Goal: Use online tool/utility

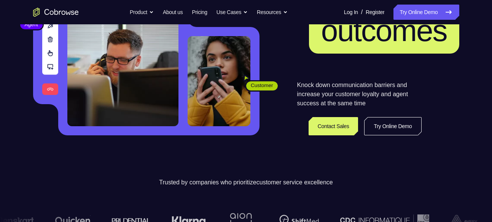
scroll to position [124, 0]
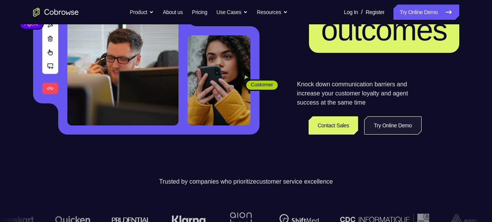
click at [381, 131] on link "Try Online Demo" at bounding box center [392, 125] width 57 height 18
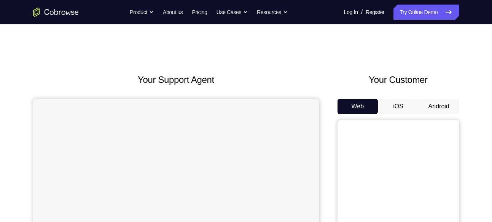
click at [430, 108] on button "Android" at bounding box center [439, 106] width 41 height 15
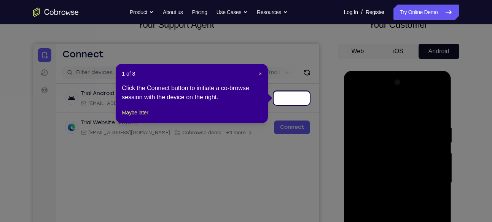
scroll to position [55, 0]
click at [261, 73] on span "×" at bounding box center [260, 74] width 3 height 6
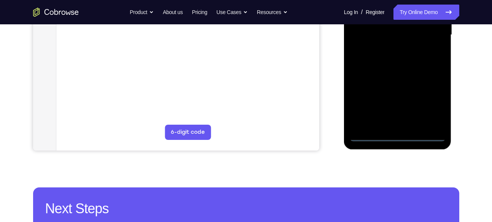
scroll to position [210, 0]
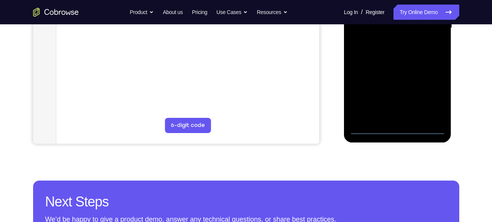
click at [391, 128] on div at bounding box center [398, 28] width 96 height 213
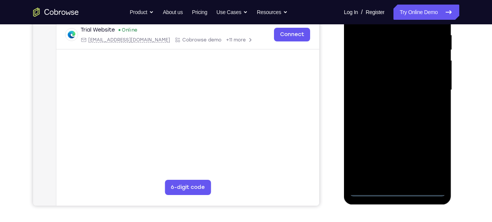
scroll to position [145, 0]
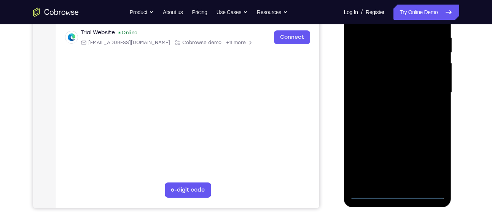
click at [384, 180] on div at bounding box center [398, 92] width 96 height 213
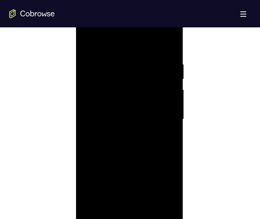
scroll to position [409, 0]
click at [174, 206] on div at bounding box center [129, 119] width 96 height 213
click at [123, 203] on div at bounding box center [129, 119] width 96 height 213
click at [172, 206] on div at bounding box center [129, 119] width 96 height 213
click at [134, 204] on div at bounding box center [129, 119] width 96 height 213
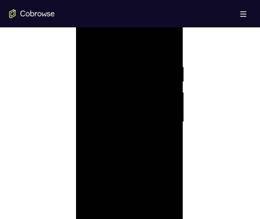
scroll to position [406, 0]
click at [157, 191] on div at bounding box center [129, 121] width 96 height 213
click at [160, 192] on div at bounding box center [129, 121] width 96 height 213
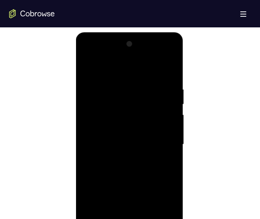
click at [101, 68] on div at bounding box center [129, 144] width 96 height 213
click at [86, 53] on div at bounding box center [129, 144] width 96 height 213
click at [160, 138] on div at bounding box center [129, 144] width 96 height 213
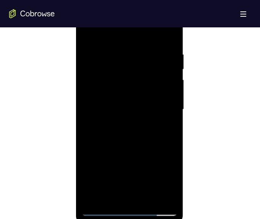
scroll to position [419, 0]
click at [123, 123] on div at bounding box center [129, 109] width 96 height 213
click at [122, 98] on div at bounding box center [129, 109] width 96 height 213
click at [122, 95] on div at bounding box center [129, 109] width 96 height 213
click at [124, 104] on div at bounding box center [129, 109] width 96 height 213
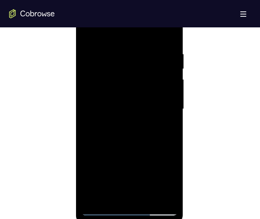
click at [132, 111] on div at bounding box center [129, 109] width 96 height 213
click at [142, 137] on div at bounding box center [129, 109] width 96 height 213
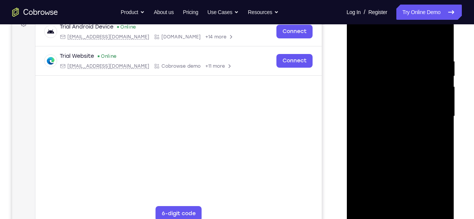
scroll to position [121, 0]
drag, startPoint x: 683, startPoint y: 79, endPoint x: 370, endPoint y: 96, distance: 312.9
click at [370, 96] on div at bounding box center [400, 116] width 96 height 213
click at [364, 131] on div at bounding box center [400, 116] width 96 height 213
click at [410, 116] on div at bounding box center [400, 116] width 96 height 213
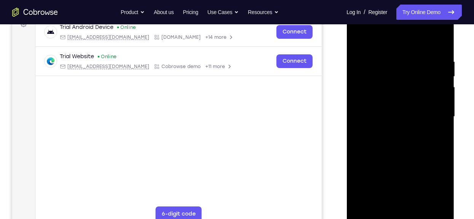
scroll to position [141, 0]
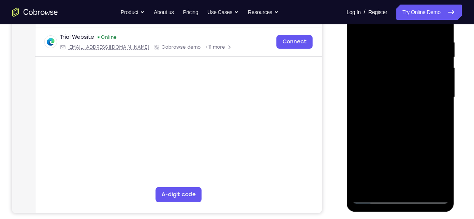
click at [408, 121] on div at bounding box center [400, 97] width 96 height 213
click at [407, 123] on div at bounding box center [400, 97] width 96 height 213
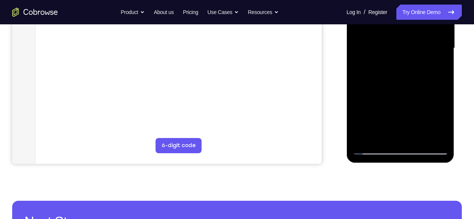
scroll to position [159, 0]
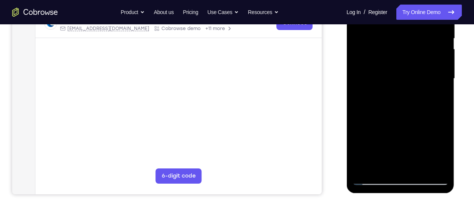
click at [397, 112] on div at bounding box center [400, 78] width 96 height 213
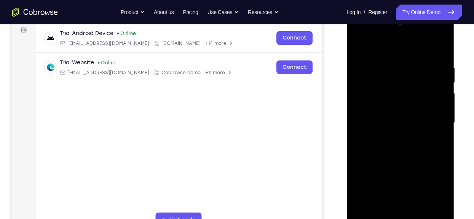
scroll to position [115, 0]
click at [439, 46] on div at bounding box center [400, 123] width 96 height 213
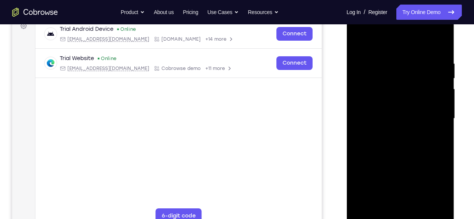
scroll to position [119, 0]
click at [388, 61] on div at bounding box center [400, 119] width 96 height 213
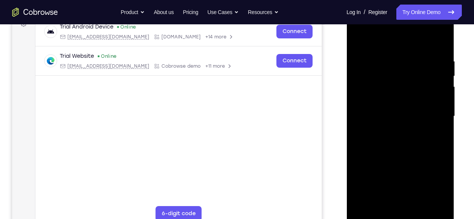
scroll to position [121, 0]
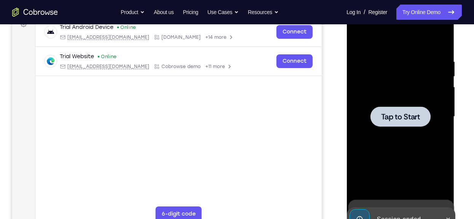
click at [393, 107] on div at bounding box center [400, 117] width 60 height 20
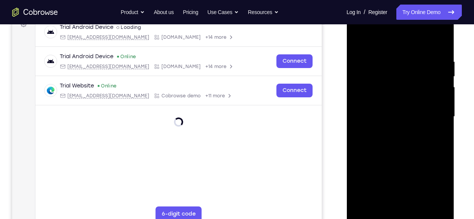
click at [402, 216] on div at bounding box center [400, 116] width 96 height 213
click at [388, 198] on div at bounding box center [400, 116] width 96 height 213
click at [393, 27] on div at bounding box center [400, 116] width 96 height 213
click at [440, 202] on div at bounding box center [400, 116] width 96 height 213
click at [368, 78] on div at bounding box center [400, 116] width 96 height 213
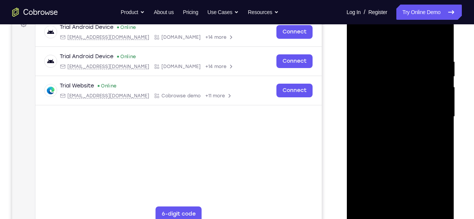
click at [391, 128] on div at bounding box center [400, 116] width 96 height 213
click at [392, 130] on div at bounding box center [400, 116] width 96 height 213
click at [396, 87] on div at bounding box center [400, 116] width 96 height 213
click at [396, 100] on div at bounding box center [400, 116] width 96 height 213
click at [400, 114] on div at bounding box center [400, 116] width 96 height 213
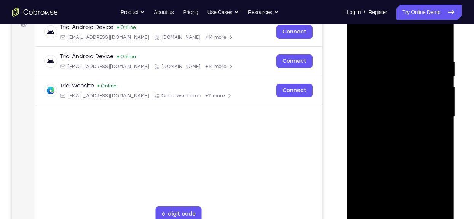
click at [394, 138] on div at bounding box center [400, 116] width 96 height 213
click at [438, 51] on div at bounding box center [400, 116] width 96 height 213
click at [438, 54] on div at bounding box center [400, 116] width 96 height 213
click at [402, 202] on div at bounding box center [400, 116] width 96 height 213
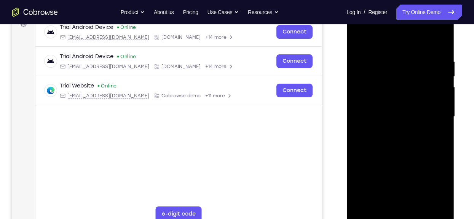
click at [440, 124] on div at bounding box center [400, 116] width 96 height 213
click at [411, 199] on div at bounding box center [400, 116] width 96 height 213
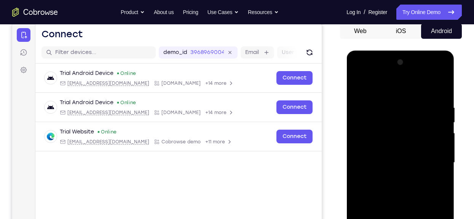
scroll to position [52, 0]
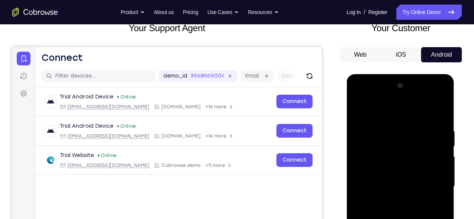
click at [401, 100] on div at bounding box center [400, 186] width 96 height 213
click at [387, 95] on div at bounding box center [400, 186] width 96 height 213
click at [358, 100] on div at bounding box center [400, 186] width 96 height 213
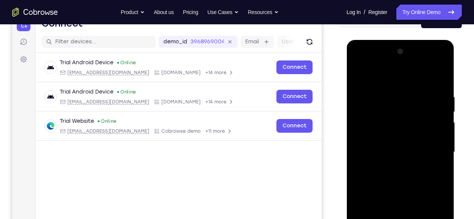
scroll to position [90, 0]
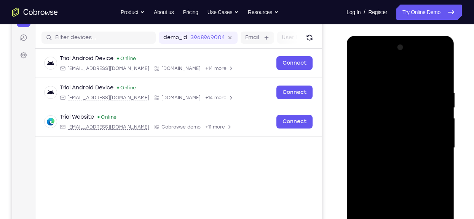
click at [371, 112] on div at bounding box center [400, 147] width 96 height 213
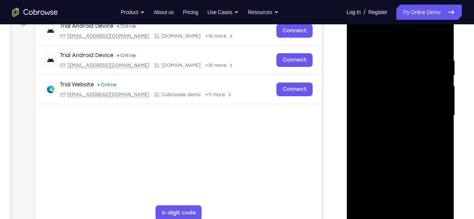
scroll to position [121, 0]
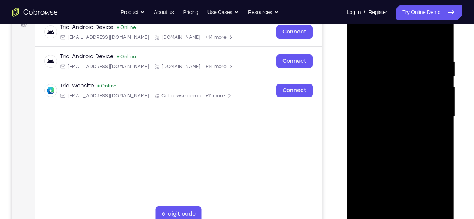
click at [390, 148] on div at bounding box center [400, 116] width 96 height 213
click at [417, 206] on div at bounding box center [400, 116] width 96 height 213
click at [437, 99] on div at bounding box center [400, 116] width 96 height 213
click at [416, 159] on div at bounding box center [400, 116] width 96 height 213
click at [435, 98] on div at bounding box center [400, 116] width 96 height 213
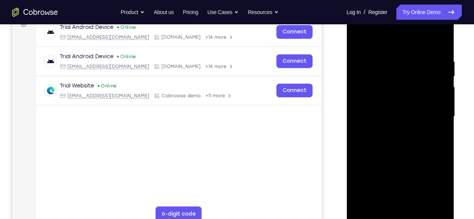
click at [429, 75] on div at bounding box center [400, 116] width 96 height 213
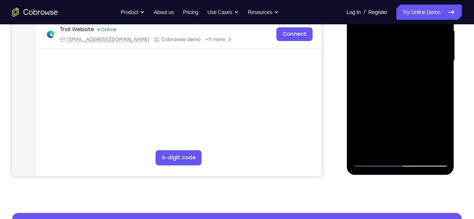
scroll to position [183, 0]
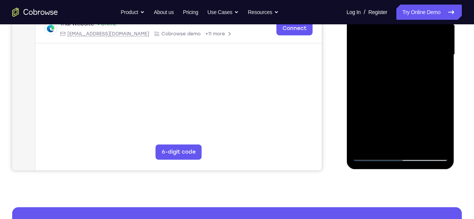
click at [422, 143] on div at bounding box center [400, 54] width 96 height 213
click at [402, 140] on div at bounding box center [400, 54] width 96 height 213
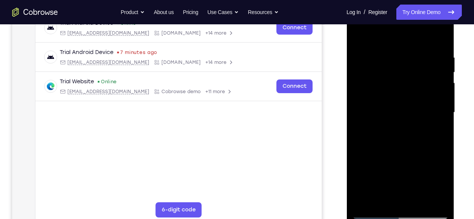
scroll to position [129, 0]
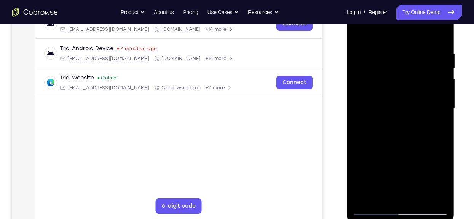
click at [444, 181] on div at bounding box center [400, 108] width 96 height 213
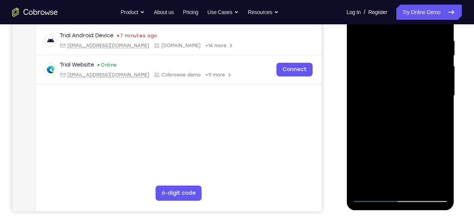
scroll to position [144, 0]
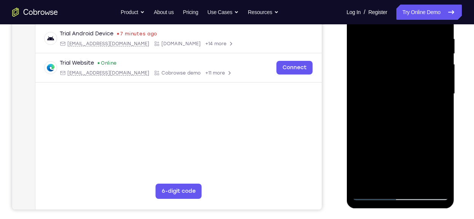
click at [413, 128] on div at bounding box center [400, 93] width 96 height 213
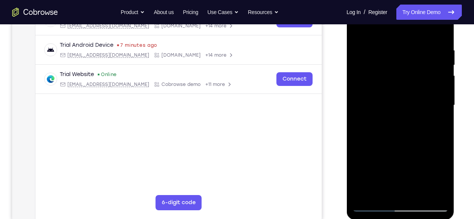
scroll to position [132, 0]
click at [385, 52] on div at bounding box center [400, 106] width 96 height 213
click at [402, 190] on div at bounding box center [400, 106] width 96 height 213
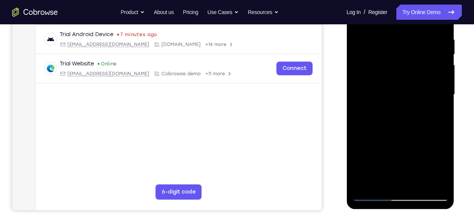
scroll to position [143, 0]
click at [366, 78] on div at bounding box center [400, 95] width 96 height 213
drag, startPoint x: 391, startPoint y: 135, endPoint x: 387, endPoint y: 61, distance: 73.9
click at [387, 61] on div at bounding box center [400, 95] width 96 height 213
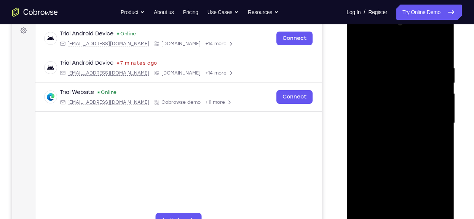
scroll to position [111, 0]
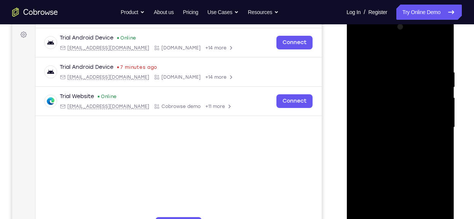
drag, startPoint x: 365, startPoint y: 168, endPoint x: 362, endPoint y: 76, distance: 92.2
click at [362, 76] on div at bounding box center [400, 127] width 96 height 213
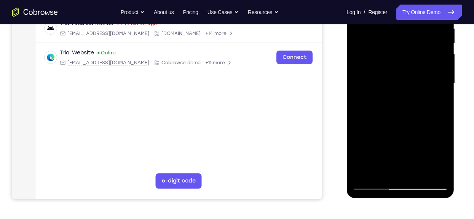
scroll to position [156, 0]
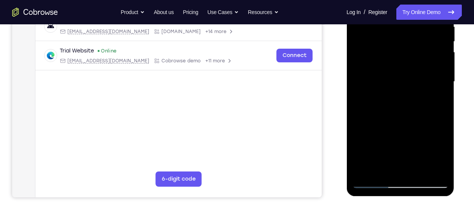
drag, startPoint x: 376, startPoint y: 141, endPoint x: 374, endPoint y: 59, distance: 81.8
click at [374, 59] on div at bounding box center [400, 81] width 96 height 213
drag, startPoint x: 378, startPoint y: 146, endPoint x: 374, endPoint y: 44, distance: 102.5
click at [374, 44] on div at bounding box center [400, 81] width 96 height 213
click at [392, 134] on div at bounding box center [400, 81] width 96 height 213
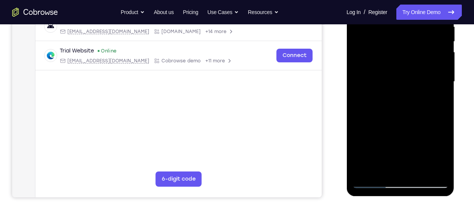
click at [378, 71] on div at bounding box center [400, 81] width 96 height 213
click at [434, 165] on div at bounding box center [400, 81] width 96 height 213
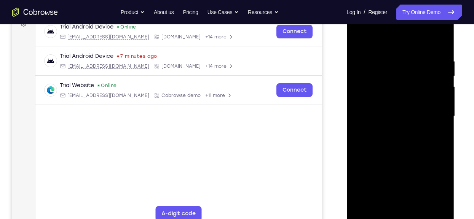
scroll to position [121, 0]
click at [396, 202] on div at bounding box center [400, 116] width 96 height 213
click at [355, 30] on div at bounding box center [400, 116] width 96 height 213
click at [357, 30] on div at bounding box center [400, 116] width 96 height 213
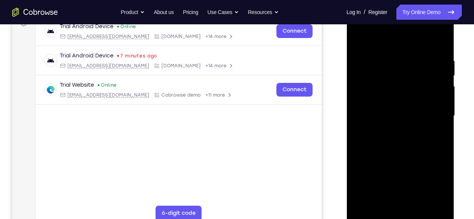
click at [359, 27] on div at bounding box center [400, 116] width 96 height 213
click at [438, 190] on div at bounding box center [400, 116] width 96 height 213
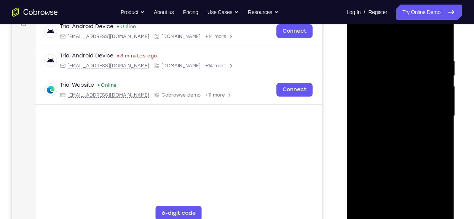
click at [438, 190] on div at bounding box center [400, 116] width 96 height 213
click at [442, 190] on div at bounding box center [400, 116] width 96 height 213
click at [381, 202] on div at bounding box center [400, 116] width 96 height 213
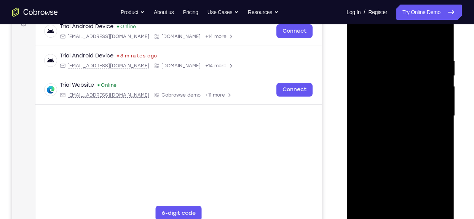
click at [399, 177] on div at bounding box center [400, 116] width 96 height 213
click at [421, 191] on div at bounding box center [400, 116] width 96 height 213
click at [373, 173] on div at bounding box center [400, 116] width 96 height 213
click at [437, 174] on div at bounding box center [400, 116] width 96 height 213
click at [406, 201] on div at bounding box center [400, 116] width 96 height 213
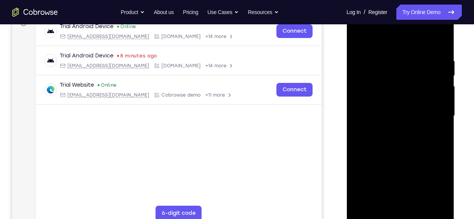
click at [407, 161] on div at bounding box center [400, 116] width 96 height 213
click at [398, 177] on div at bounding box center [400, 116] width 96 height 213
click at [425, 176] on div at bounding box center [400, 116] width 96 height 213
click at [392, 177] on div at bounding box center [400, 116] width 96 height 213
click at [401, 199] on div at bounding box center [400, 116] width 96 height 213
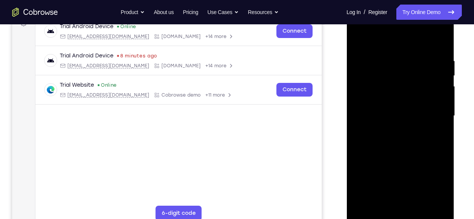
click at [398, 172] on div at bounding box center [400, 116] width 96 height 213
click at [374, 177] on div at bounding box center [400, 116] width 96 height 213
click at [400, 202] on div at bounding box center [400, 116] width 96 height 213
click at [371, 203] on div at bounding box center [400, 116] width 96 height 213
click at [399, 172] on div at bounding box center [400, 116] width 96 height 213
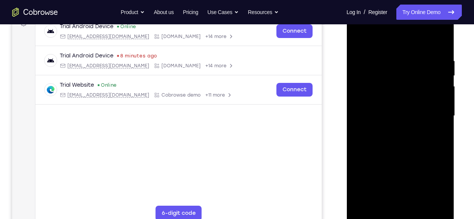
drag, startPoint x: 408, startPoint y: 175, endPoint x: 390, endPoint y: 161, distance: 22.5
click at [390, 161] on div at bounding box center [400, 116] width 96 height 213
click at [357, 160] on div at bounding box center [400, 116] width 96 height 213
click at [443, 190] on div at bounding box center [400, 116] width 96 height 213
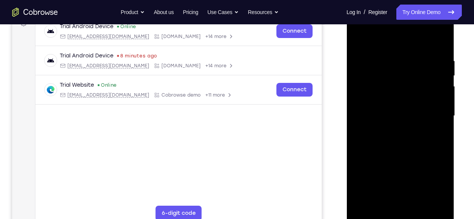
click at [443, 190] on div at bounding box center [400, 116] width 96 height 213
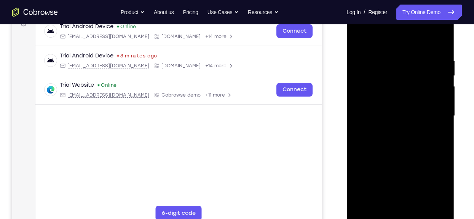
click at [443, 190] on div at bounding box center [400, 116] width 96 height 213
drag, startPoint x: 408, startPoint y: 176, endPoint x: 393, endPoint y: 174, distance: 14.5
click at [393, 174] on div at bounding box center [400, 116] width 96 height 213
click at [412, 150] on div at bounding box center [400, 116] width 96 height 213
click at [412, 133] on div at bounding box center [400, 116] width 96 height 213
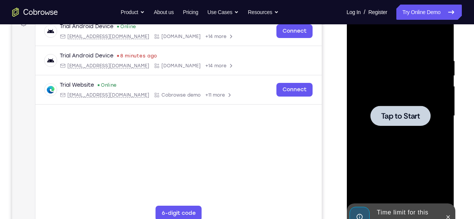
click at [418, 129] on div at bounding box center [400, 116] width 96 height 213
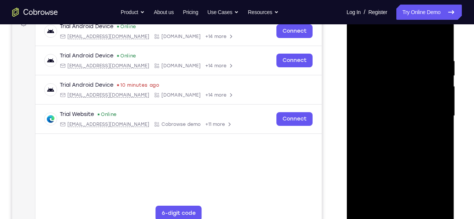
click at [403, 212] on div at bounding box center [400, 116] width 96 height 213
click at [400, 213] on div at bounding box center [400, 116] width 96 height 213
click at [398, 213] on div at bounding box center [400, 116] width 96 height 213
click at [396, 217] on div at bounding box center [400, 116] width 96 height 213
click at [385, 202] on div at bounding box center [400, 116] width 96 height 213
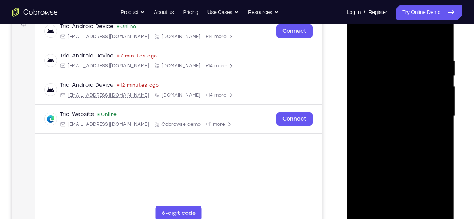
click at [390, 202] on div at bounding box center [400, 116] width 96 height 213
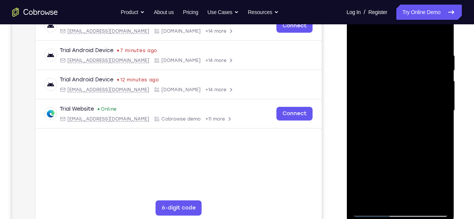
scroll to position [128, 0]
click at [441, 196] on div at bounding box center [400, 110] width 96 height 213
click at [360, 89] on div at bounding box center [400, 110] width 96 height 213
click at [394, 124] on div at bounding box center [400, 110] width 96 height 213
click at [372, 105] on div at bounding box center [400, 110] width 96 height 213
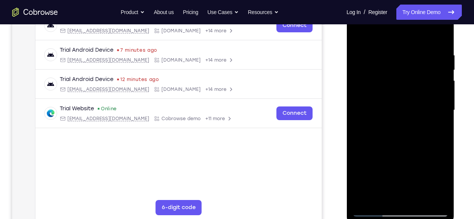
click at [382, 92] on div at bounding box center [400, 110] width 96 height 213
click at [382, 79] on div at bounding box center [400, 110] width 96 height 213
click at [401, 108] on div at bounding box center [400, 110] width 96 height 213
click at [400, 147] on div at bounding box center [400, 110] width 96 height 213
click at [421, 198] on div at bounding box center [400, 110] width 96 height 213
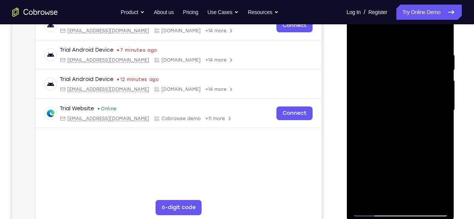
click at [410, 156] on div at bounding box center [400, 110] width 96 height 213
click at [411, 150] on div at bounding box center [400, 110] width 96 height 213
click at [414, 110] on div at bounding box center [400, 110] width 96 height 213
click at [433, 35] on div at bounding box center [400, 110] width 96 height 213
click at [357, 37] on div at bounding box center [400, 110] width 96 height 213
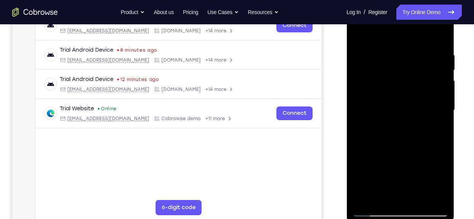
click at [379, 106] on div at bounding box center [400, 110] width 96 height 213
click at [384, 194] on div at bounding box center [400, 110] width 96 height 213
click at [425, 145] on div at bounding box center [400, 110] width 96 height 213
click at [436, 199] on div at bounding box center [400, 110] width 96 height 213
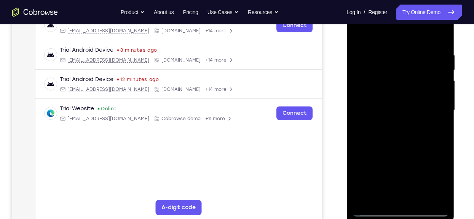
click at [413, 143] on div at bounding box center [400, 110] width 96 height 213
click at [386, 65] on div at bounding box center [400, 110] width 96 height 213
click at [390, 197] on div at bounding box center [400, 110] width 96 height 213
drag, startPoint x: 370, startPoint y: 142, endPoint x: 368, endPoint y: -12, distance: 154.1
click at [368, 0] on html "Online web based iOS Simulators and Android Emulators. Run iPhone, iPad, Mobile…" at bounding box center [400, 112] width 108 height 228
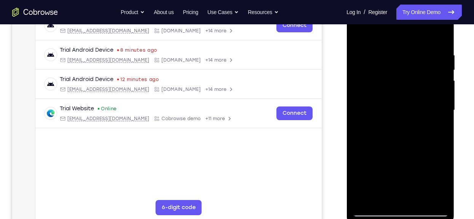
drag, startPoint x: 380, startPoint y: 183, endPoint x: 395, endPoint y: 80, distance: 103.8
click at [395, 80] on div at bounding box center [400, 110] width 96 height 213
drag, startPoint x: 384, startPoint y: 156, endPoint x: 389, endPoint y: 65, distance: 91.8
click at [389, 65] on div at bounding box center [400, 110] width 96 height 213
click at [379, 178] on div at bounding box center [400, 110] width 96 height 213
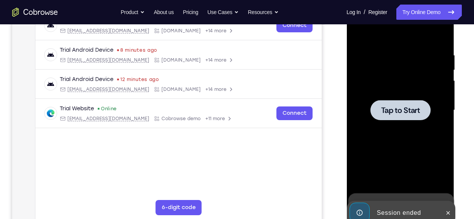
click at [405, 113] on span "Tap to Start" at bounding box center [400, 111] width 39 height 8
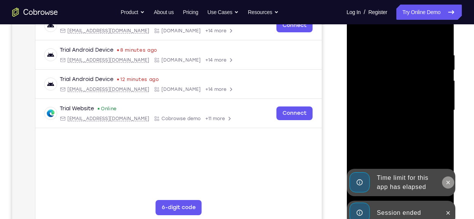
click at [448, 180] on icon at bounding box center [448, 183] width 6 height 6
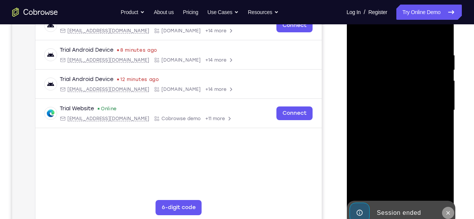
click at [451, 214] on button at bounding box center [447, 213] width 12 height 12
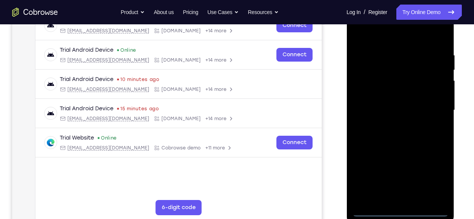
click at [398, 210] on div at bounding box center [400, 110] width 96 height 213
click at [403, 197] on div at bounding box center [400, 110] width 96 height 213
drag, startPoint x: 336, startPoint y: 115, endPoint x: 336, endPoint y: 165, distance: 49.5
click at [336, 165] on div "Your Support Agent Your Customer Web iOS Android" at bounding box center [236, 85] width 449 height 281
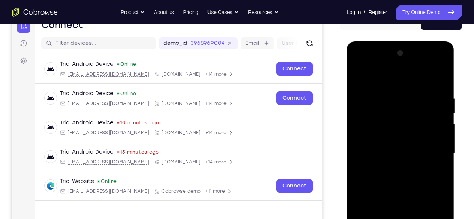
scroll to position [81, 0]
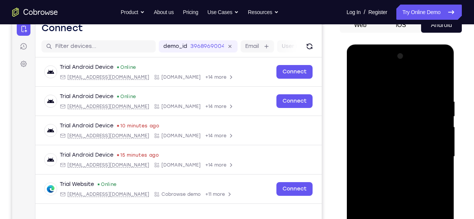
click at [377, 73] on div at bounding box center [400, 156] width 96 height 213
drag, startPoint x: 343, startPoint y: 99, endPoint x: 344, endPoint y: 28, distance: 71.2
click at [344, 28] on div "Web iOS Android" at bounding box center [401, 145] width 122 height 255
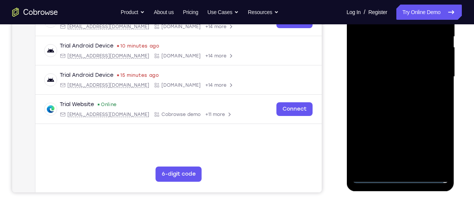
scroll to position [165, 0]
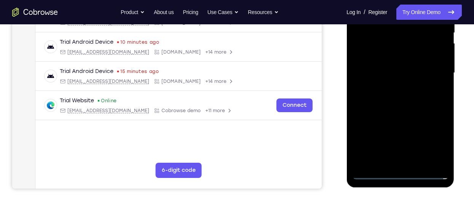
click at [441, 159] on div at bounding box center [400, 73] width 96 height 213
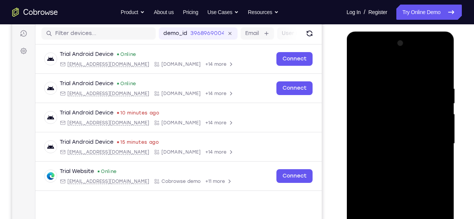
scroll to position [106, 0]
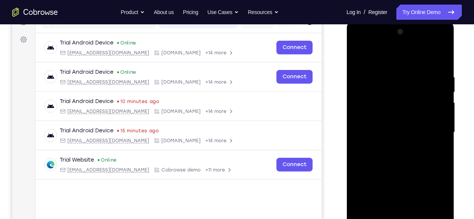
click at [360, 111] on div at bounding box center [400, 132] width 96 height 213
click at [393, 145] on div at bounding box center [400, 132] width 96 height 213
click at [389, 125] on div at bounding box center [400, 132] width 96 height 213
click at [390, 115] on div at bounding box center [400, 132] width 96 height 213
click at [398, 131] on div at bounding box center [400, 132] width 96 height 213
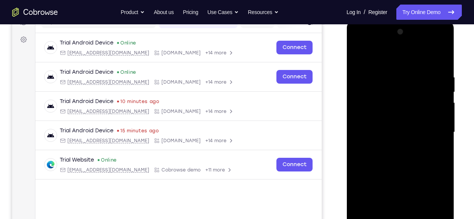
click at [395, 156] on div at bounding box center [400, 132] width 96 height 213
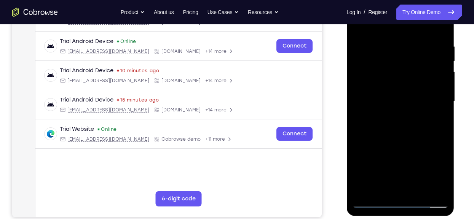
scroll to position [138, 0]
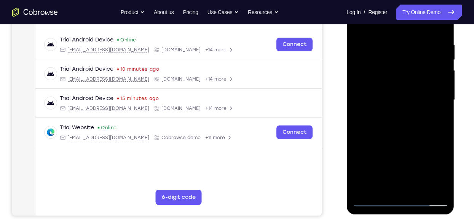
click at [412, 188] on div at bounding box center [400, 100] width 96 height 213
click at [402, 132] on div at bounding box center [400, 100] width 96 height 213
click at [422, 190] on div at bounding box center [400, 100] width 96 height 213
click at [411, 137] on div at bounding box center [400, 100] width 96 height 213
click at [400, 98] on div at bounding box center [400, 100] width 96 height 213
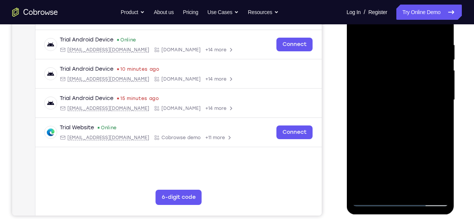
click at [387, 190] on div at bounding box center [400, 100] width 96 height 213
click at [434, 118] on div at bounding box center [400, 100] width 96 height 213
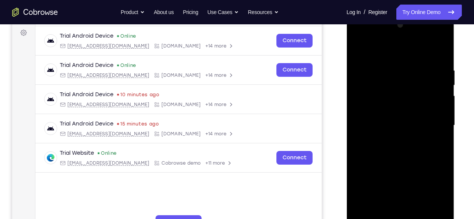
scroll to position [112, 0]
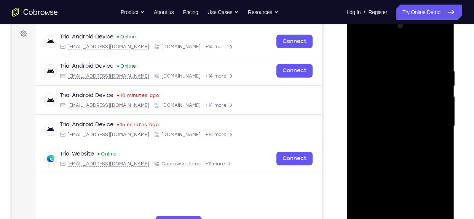
click at [357, 54] on div at bounding box center [400, 126] width 96 height 213
click at [402, 137] on div at bounding box center [400, 126] width 96 height 213
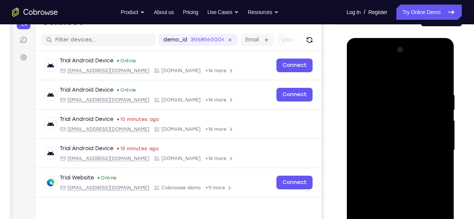
scroll to position [88, 0]
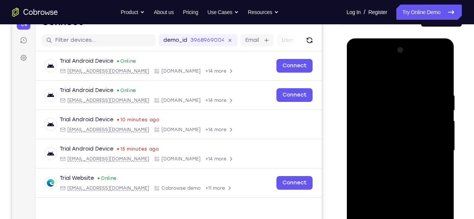
drag, startPoint x: 440, startPoint y: 111, endPoint x: 442, endPoint y: 145, distance: 34.0
click at [442, 145] on div at bounding box center [400, 150] width 96 height 213
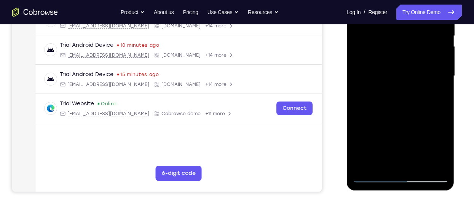
scroll to position [163, 0]
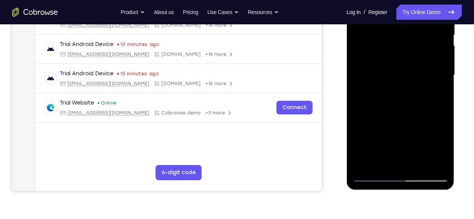
drag, startPoint x: 690, startPoint y: 91, endPoint x: 403, endPoint y: 179, distance: 300.5
click at [403, 179] on div at bounding box center [400, 75] width 96 height 213
drag, startPoint x: 419, startPoint y: 102, endPoint x: 416, endPoint y: 157, distance: 55.6
click at [416, 157] on div at bounding box center [400, 75] width 96 height 213
drag, startPoint x: 427, startPoint y: 94, endPoint x: 425, endPoint y: 151, distance: 56.8
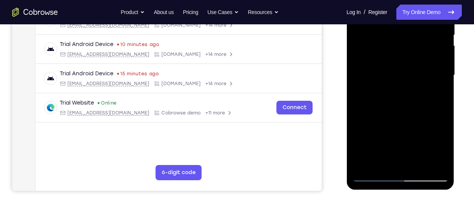
click at [425, 151] on div at bounding box center [400, 75] width 96 height 213
drag, startPoint x: 422, startPoint y: 95, endPoint x: 421, endPoint y: 141, distance: 46.1
click at [421, 141] on div at bounding box center [400, 75] width 96 height 213
drag, startPoint x: 416, startPoint y: 116, endPoint x: 412, endPoint y: 35, distance: 81.9
click at [412, 35] on div at bounding box center [400, 75] width 96 height 213
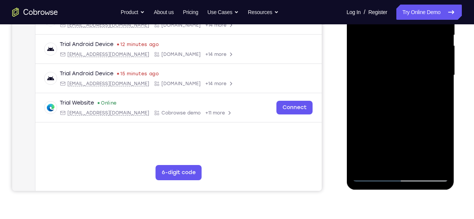
drag, startPoint x: 387, startPoint y: 136, endPoint x: 368, endPoint y: 43, distance: 94.8
click at [368, 43] on div at bounding box center [400, 75] width 96 height 213
drag, startPoint x: 409, startPoint y: 110, endPoint x: 408, endPoint y: 50, distance: 60.5
click at [408, 50] on div at bounding box center [400, 75] width 96 height 213
drag, startPoint x: 417, startPoint y: 128, endPoint x: 415, endPoint y: 54, distance: 73.5
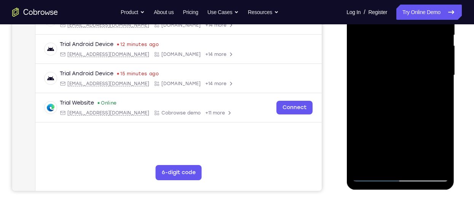
click at [415, 54] on div at bounding box center [400, 75] width 96 height 213
drag, startPoint x: 410, startPoint y: 137, endPoint x: 415, endPoint y: 56, distance: 80.9
click at [415, 56] on div at bounding box center [400, 75] width 96 height 213
click at [392, 160] on div at bounding box center [400, 75] width 96 height 213
click at [446, 148] on div at bounding box center [400, 75] width 96 height 213
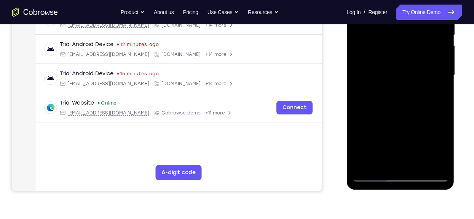
click at [408, 149] on div at bounding box center [400, 75] width 96 height 213
click at [434, 96] on div at bounding box center [400, 75] width 96 height 213
drag, startPoint x: 331, startPoint y: 84, endPoint x: 332, endPoint y: 113, distance: 28.9
click at [332, 113] on div "Your Support Agent Your Customer Web iOS Android" at bounding box center [236, 50] width 449 height 281
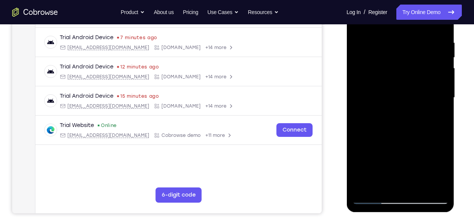
click at [371, 197] on div at bounding box center [400, 97] width 96 height 213
click at [376, 198] on div at bounding box center [400, 97] width 96 height 213
click at [368, 198] on div at bounding box center [400, 97] width 96 height 213
click at [373, 198] on div at bounding box center [400, 97] width 96 height 213
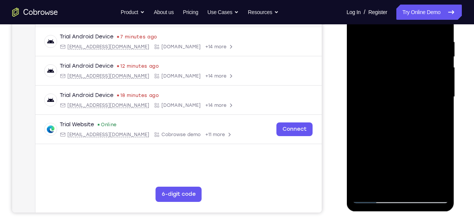
click at [444, 57] on div at bounding box center [400, 96] width 96 height 213
click at [443, 55] on div at bounding box center [400, 96] width 96 height 213
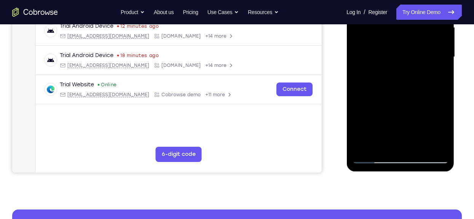
scroll to position [182, 0]
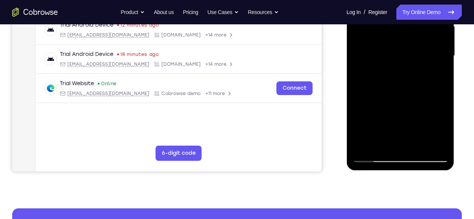
click at [379, 159] on div at bounding box center [400, 55] width 96 height 213
click at [376, 157] on div at bounding box center [400, 55] width 96 height 213
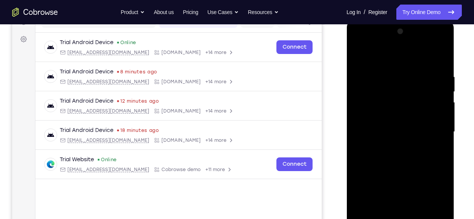
scroll to position [105, 0]
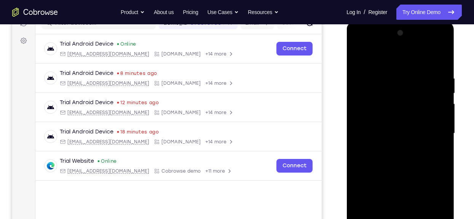
click at [443, 59] on div at bounding box center [400, 133] width 96 height 213
click at [378, 132] on div at bounding box center [400, 133] width 96 height 213
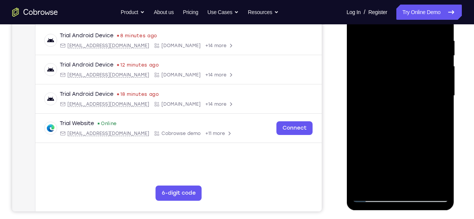
drag, startPoint x: 397, startPoint y: 134, endPoint x: 394, endPoint y: 76, distance: 57.2
click at [394, 76] on div at bounding box center [400, 95] width 96 height 213
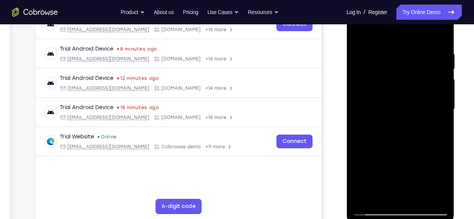
scroll to position [128, 0]
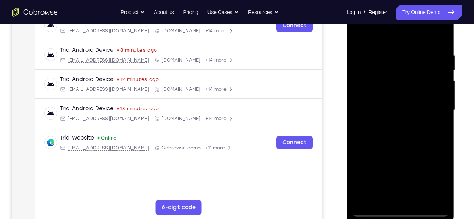
click at [357, 35] on div at bounding box center [400, 110] width 96 height 213
drag, startPoint x: 410, startPoint y: 99, endPoint x: 407, endPoint y: 155, distance: 55.2
click at [407, 155] on div at bounding box center [400, 110] width 96 height 213
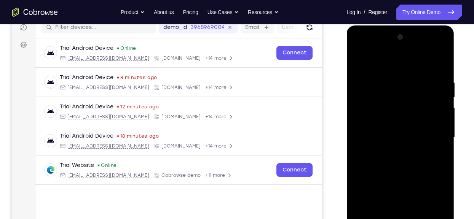
scroll to position [100, 0]
click at [400, 109] on div at bounding box center [400, 138] width 96 height 213
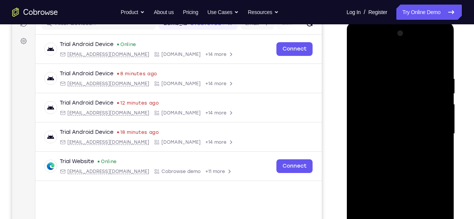
scroll to position [99, 0]
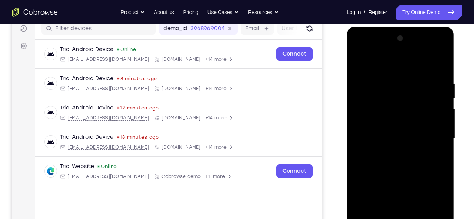
click at [442, 113] on div at bounding box center [400, 138] width 96 height 213
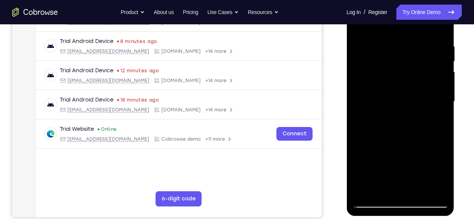
scroll to position [173, 0]
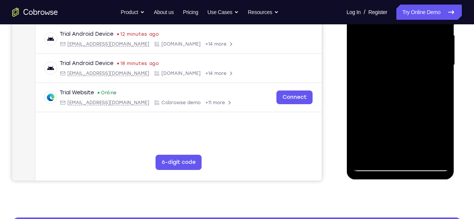
click at [368, 155] on div at bounding box center [400, 65] width 96 height 213
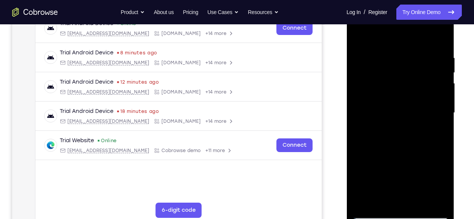
scroll to position [122, 0]
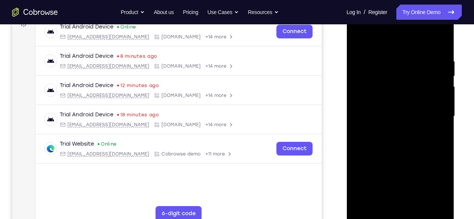
drag, startPoint x: 382, startPoint y: 156, endPoint x: 386, endPoint y: 19, distance: 136.3
click at [386, 19] on div at bounding box center [400, 116] width 96 height 213
drag, startPoint x: 397, startPoint y: 125, endPoint x: 394, endPoint y: 35, distance: 90.2
click at [394, 35] on div at bounding box center [400, 116] width 96 height 213
drag, startPoint x: 404, startPoint y: 156, endPoint x: 403, endPoint y: 45, distance: 110.7
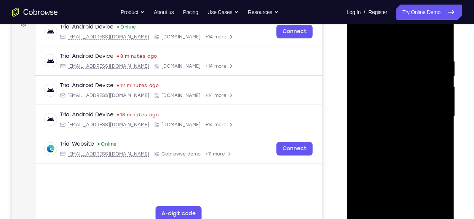
click at [403, 45] on div at bounding box center [400, 116] width 96 height 213
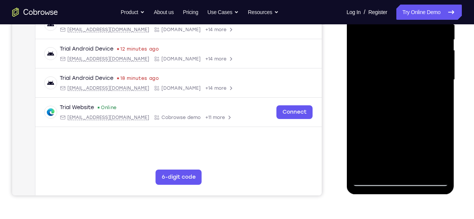
scroll to position [159, 0]
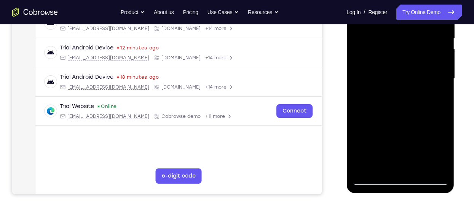
click at [381, 172] on div at bounding box center [400, 78] width 96 height 213
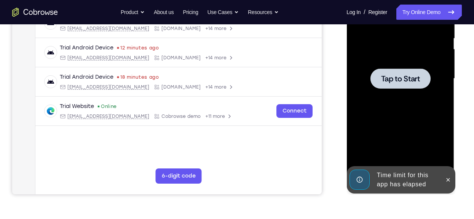
click at [399, 81] on span "Tap to Start" at bounding box center [400, 79] width 39 height 8
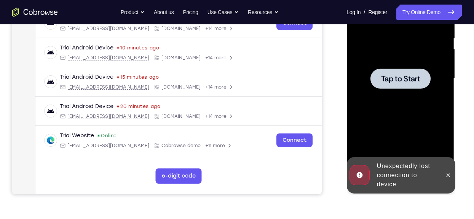
click at [407, 80] on span "Tap to Start" at bounding box center [400, 79] width 39 height 8
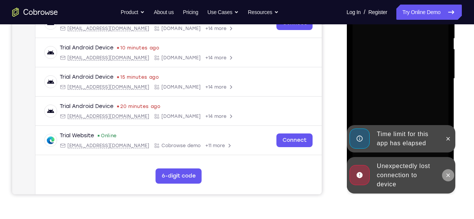
click at [449, 169] on button at bounding box center [447, 175] width 12 height 12
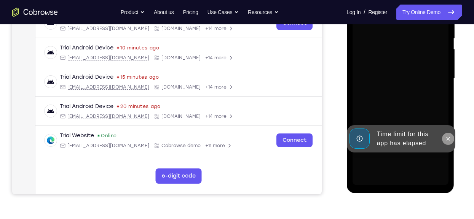
click at [446, 139] on div "Online web based iOS Simulators and Android Emulators. Run iPhone, iPad, Mobile…" at bounding box center [400, 81] width 108 height 228
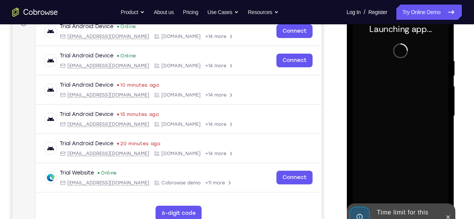
scroll to position [122, 0]
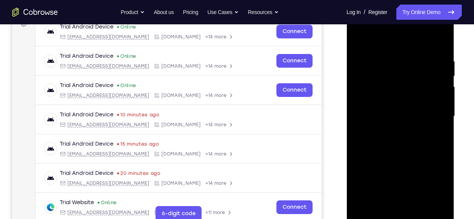
click at [402, 215] on div at bounding box center [400, 116] width 96 height 213
click at [401, 204] on div at bounding box center [400, 116] width 96 height 213
click at [440, 201] on div at bounding box center [400, 116] width 96 height 213
click at [368, 70] on div at bounding box center [400, 116] width 96 height 213
click at [394, 208] on div at bounding box center [400, 116] width 96 height 213
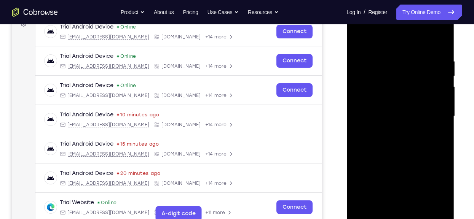
click at [373, 216] on div at bounding box center [400, 116] width 96 height 213
click at [407, 205] on div at bounding box center [400, 116] width 96 height 213
click at [374, 104] on div at bounding box center [400, 116] width 96 height 213
click at [378, 100] on div at bounding box center [400, 116] width 96 height 213
click at [402, 113] on div at bounding box center [400, 116] width 96 height 213
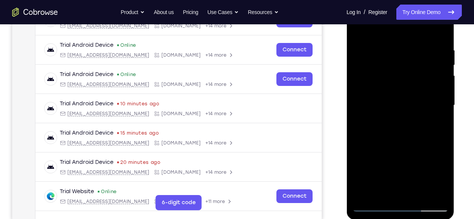
scroll to position [134, 0]
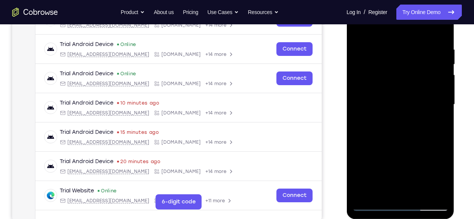
click at [402, 139] on div at bounding box center [400, 104] width 96 height 213
click at [432, 28] on div at bounding box center [400, 104] width 96 height 213
click at [439, 28] on div at bounding box center [400, 104] width 96 height 213
click at [362, 196] on div at bounding box center [400, 104] width 96 height 213
click at [423, 196] on div at bounding box center [400, 104] width 96 height 213
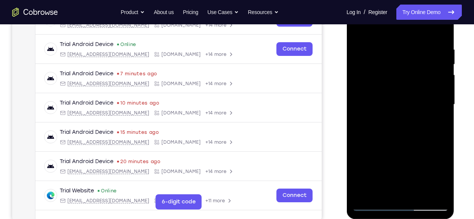
click at [410, 147] on div at bounding box center [400, 104] width 96 height 213
click at [372, 203] on div at bounding box center [400, 104] width 96 height 213
click at [401, 143] on div at bounding box center [400, 104] width 96 height 213
click at [359, 30] on div at bounding box center [400, 104] width 96 height 213
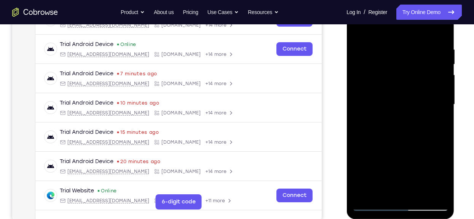
click at [431, 191] on div at bounding box center [400, 104] width 96 height 213
drag, startPoint x: 409, startPoint y: 136, endPoint x: 406, endPoint y: 81, distance: 54.9
click at [406, 81] on div at bounding box center [400, 104] width 96 height 213
click at [383, 193] on div at bounding box center [400, 104] width 96 height 213
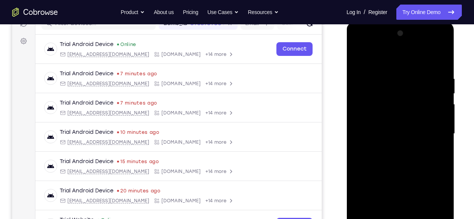
scroll to position [100, 0]
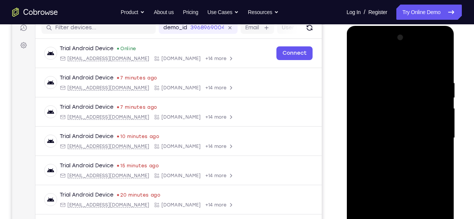
click at [378, 62] on div at bounding box center [400, 138] width 96 height 213
click at [378, 101] on div at bounding box center [400, 138] width 96 height 213
click at [361, 94] on div at bounding box center [400, 138] width 96 height 213
click at [430, 97] on div at bounding box center [400, 138] width 96 height 213
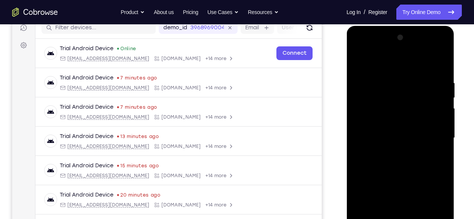
click at [430, 97] on div at bounding box center [400, 138] width 96 height 213
click at [441, 54] on div at bounding box center [400, 138] width 96 height 213
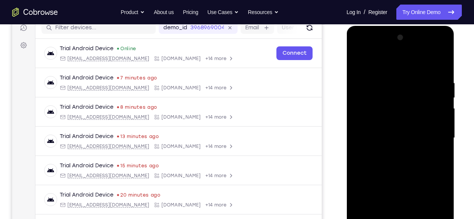
click at [441, 54] on div at bounding box center [400, 138] width 96 height 213
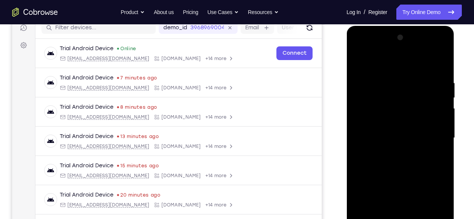
click at [441, 54] on div at bounding box center [400, 138] width 96 height 213
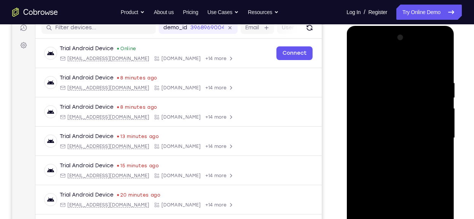
click at [357, 120] on div at bounding box center [400, 138] width 96 height 213
click at [436, 106] on div at bounding box center [400, 138] width 96 height 213
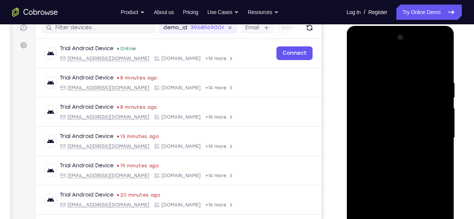
click at [436, 106] on div at bounding box center [400, 138] width 96 height 213
click at [357, 111] on div at bounding box center [400, 138] width 96 height 213
click at [440, 44] on div at bounding box center [400, 138] width 96 height 213
click at [418, 89] on div at bounding box center [400, 138] width 96 height 213
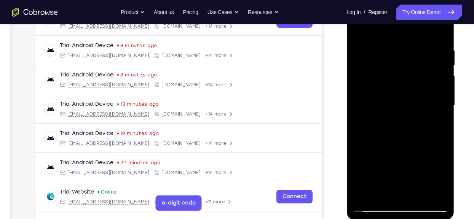
scroll to position [119, 0]
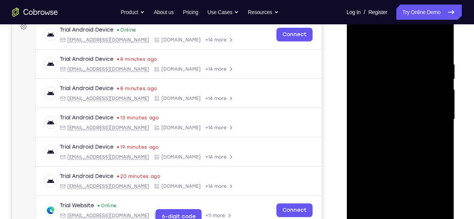
drag, startPoint x: 425, startPoint y: 100, endPoint x: 424, endPoint y: 182, distance: 81.5
click at [424, 182] on div at bounding box center [400, 119] width 96 height 213
drag, startPoint x: 425, startPoint y: 110, endPoint x: 431, endPoint y: 187, distance: 77.5
click at [431, 187] on div at bounding box center [400, 119] width 96 height 213
drag, startPoint x: 434, startPoint y: 110, endPoint x: 426, endPoint y: 81, distance: 29.7
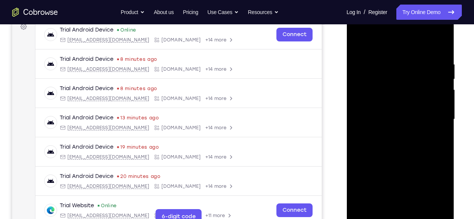
click at [426, 81] on div at bounding box center [400, 119] width 96 height 213
click at [355, 41] on div at bounding box center [400, 119] width 96 height 213
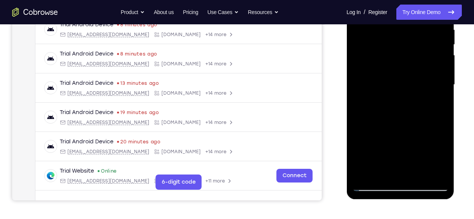
scroll to position [158, 0]
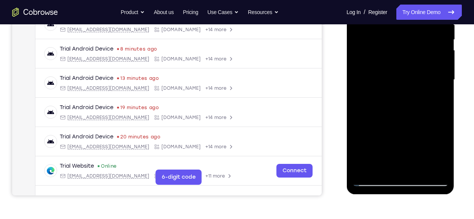
click at [373, 180] on div at bounding box center [400, 79] width 96 height 213
click at [373, 183] on div at bounding box center [400, 79] width 96 height 213
click at [339, 96] on div "Your Support Agent Your Customer Web iOS Android" at bounding box center [236, 55] width 449 height 281
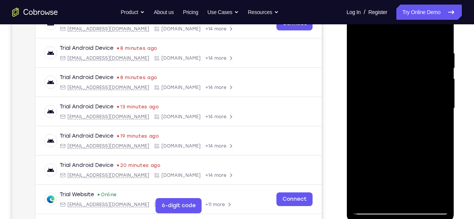
scroll to position [127, 0]
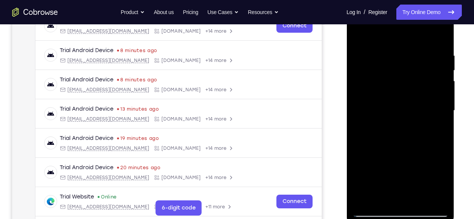
click at [412, 79] on div at bounding box center [400, 110] width 96 height 213
click at [402, 99] on div at bounding box center [400, 110] width 96 height 213
drag, startPoint x: 393, startPoint y: 150, endPoint x: 392, endPoint y: 107, distance: 43.0
click at [392, 107] on div at bounding box center [400, 110] width 96 height 213
click at [384, 143] on div at bounding box center [400, 110] width 96 height 213
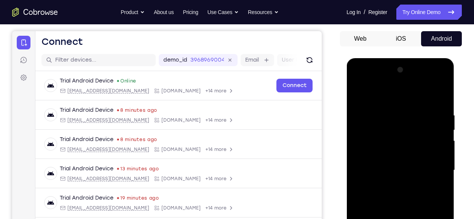
scroll to position [67, 0]
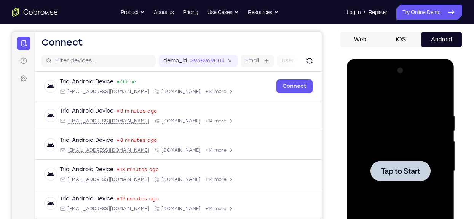
click at [392, 164] on div at bounding box center [400, 171] width 60 height 20
click at [402, 177] on div at bounding box center [400, 171] width 60 height 20
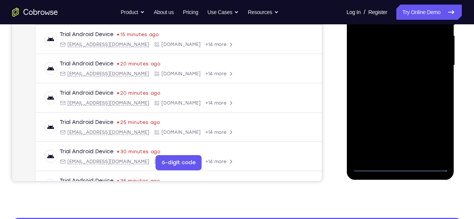
scroll to position [174, 0]
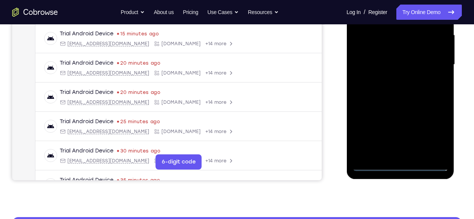
click at [399, 166] on div at bounding box center [400, 64] width 96 height 213
click at [393, 156] on div at bounding box center [400, 64] width 96 height 213
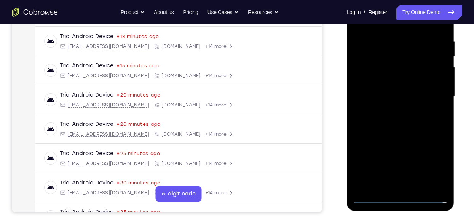
scroll to position [144, 0]
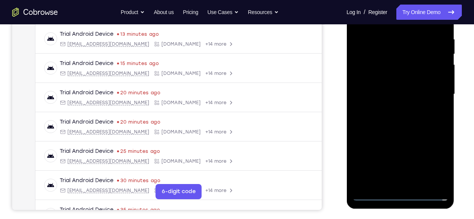
click at [442, 177] on div at bounding box center [400, 94] width 96 height 213
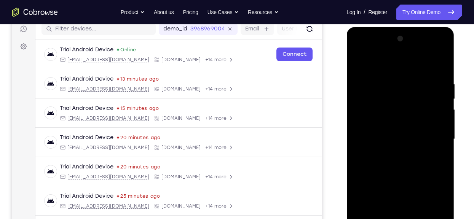
scroll to position [99, 0]
click at [370, 101] on div at bounding box center [400, 139] width 96 height 213
click at [393, 155] on div at bounding box center [400, 139] width 96 height 213
click at [389, 133] on div at bounding box center [400, 139] width 96 height 213
click at [392, 123] on div at bounding box center [400, 139] width 96 height 213
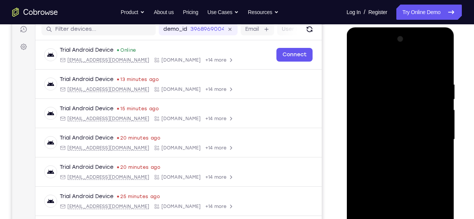
click at [397, 138] on div at bounding box center [400, 139] width 96 height 213
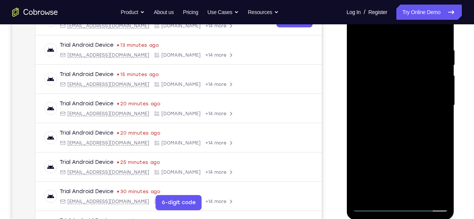
scroll to position [134, 0]
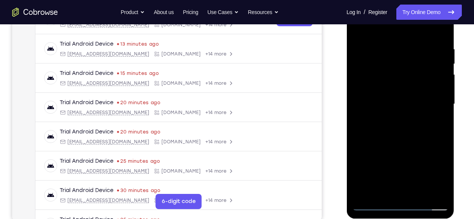
click at [405, 129] on div at bounding box center [400, 104] width 96 height 213
drag, startPoint x: 424, startPoint y: 54, endPoint x: 352, endPoint y: 72, distance: 73.9
click at [352, 72] on div at bounding box center [400, 104] width 96 height 213
click at [406, 139] on div at bounding box center [400, 104] width 96 height 213
drag, startPoint x: 421, startPoint y: 59, endPoint x: 364, endPoint y: 71, distance: 58.7
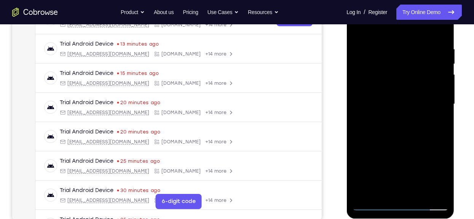
click at [364, 71] on div at bounding box center [400, 104] width 96 height 213
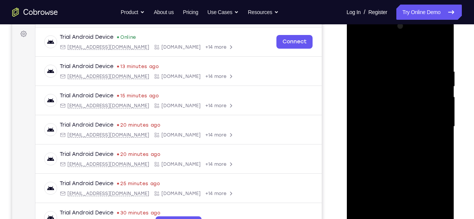
scroll to position [111, 0]
drag, startPoint x: 409, startPoint y: 69, endPoint x: 349, endPoint y: 74, distance: 60.0
click at [349, 74] on div at bounding box center [400, 128] width 108 height 227
click at [435, 50] on div at bounding box center [400, 127] width 96 height 213
drag, startPoint x: 435, startPoint y: 65, endPoint x: 364, endPoint y: 78, distance: 71.7
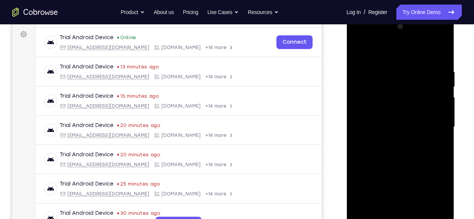
click at [364, 78] on div at bounding box center [400, 127] width 96 height 213
drag, startPoint x: 410, startPoint y: 73, endPoint x: 333, endPoint y: 69, distance: 77.0
click at [346, 69] on html "Online web based iOS Simulators and Android Emulators. Run iPhone, iPad, Mobile…" at bounding box center [400, 129] width 108 height 228
drag, startPoint x: 428, startPoint y: 71, endPoint x: 338, endPoint y: 80, distance: 90.3
click at [346, 80] on html "Online web based iOS Simulators and Android Emulators. Run iPhone, iPad, Mobile…" at bounding box center [400, 129] width 108 height 228
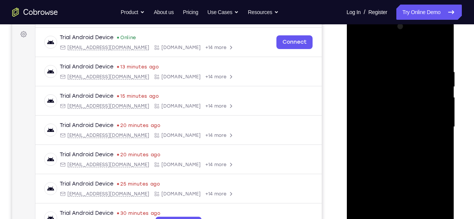
drag, startPoint x: 434, startPoint y: 64, endPoint x: 352, endPoint y: 70, distance: 81.7
click at [352, 70] on div at bounding box center [400, 127] width 96 height 213
drag, startPoint x: 392, startPoint y: 158, endPoint x: 397, endPoint y: 46, distance: 112.4
click at [397, 46] on div at bounding box center [400, 127] width 96 height 213
drag, startPoint x: 396, startPoint y: 148, endPoint x: 399, endPoint y: 26, distance: 121.8
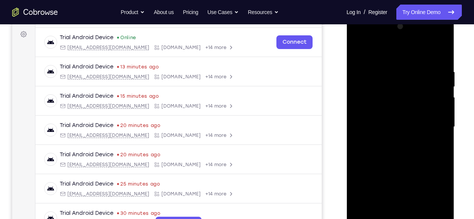
click at [399, 26] on div at bounding box center [400, 127] width 96 height 213
drag, startPoint x: 372, startPoint y: 143, endPoint x: 377, endPoint y: 51, distance: 92.3
click at [377, 51] on div at bounding box center [400, 127] width 96 height 213
drag, startPoint x: 373, startPoint y: 152, endPoint x: 383, endPoint y: 75, distance: 77.9
click at [383, 75] on div at bounding box center [400, 127] width 96 height 213
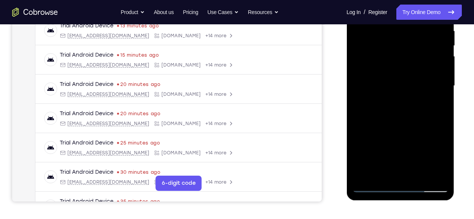
scroll to position [155, 0]
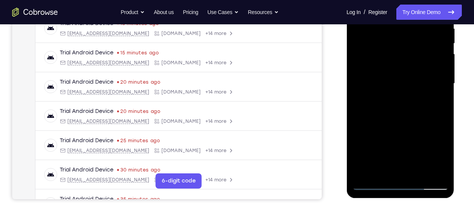
drag, startPoint x: 382, startPoint y: 120, endPoint x: 388, endPoint y: 43, distance: 76.3
click at [388, 43] on div at bounding box center [400, 83] width 96 height 213
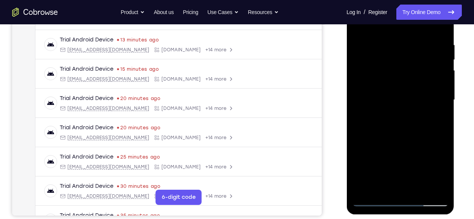
scroll to position [138, 0]
drag, startPoint x: 375, startPoint y: 149, endPoint x: 390, endPoint y: 5, distance: 144.2
click at [390, 5] on div at bounding box center [400, 100] width 96 height 213
drag, startPoint x: 407, startPoint y: 155, endPoint x: 417, endPoint y: 38, distance: 117.3
click at [417, 38] on div at bounding box center [400, 100] width 96 height 213
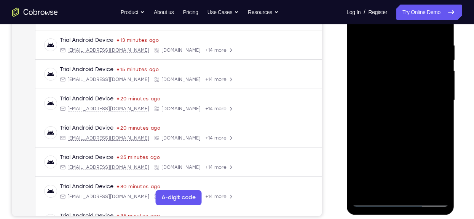
drag, startPoint x: 410, startPoint y: 125, endPoint x: 417, endPoint y: 49, distance: 75.7
click at [417, 49] on div at bounding box center [400, 100] width 96 height 213
drag, startPoint x: 408, startPoint y: 112, endPoint x: 416, endPoint y: 19, distance: 94.0
click at [416, 19] on div at bounding box center [400, 100] width 96 height 213
drag, startPoint x: 409, startPoint y: 146, endPoint x: 425, endPoint y: 45, distance: 102.2
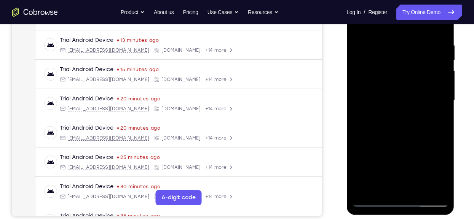
click at [425, 45] on div at bounding box center [400, 100] width 96 height 213
drag, startPoint x: 405, startPoint y: 145, endPoint x: 418, endPoint y: 22, distance: 123.7
click at [418, 22] on div at bounding box center [400, 100] width 96 height 213
drag, startPoint x: 397, startPoint y: 148, endPoint x: 418, endPoint y: 20, distance: 130.3
click at [418, 20] on div at bounding box center [400, 100] width 96 height 213
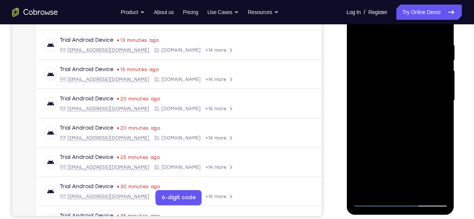
drag, startPoint x: 385, startPoint y: 172, endPoint x: 415, endPoint y: 73, distance: 103.7
click at [415, 73] on div at bounding box center [400, 100] width 96 height 213
drag, startPoint x: 415, startPoint y: 138, endPoint x: 422, endPoint y: 23, distance: 114.7
click at [422, 23] on div at bounding box center [400, 100] width 96 height 213
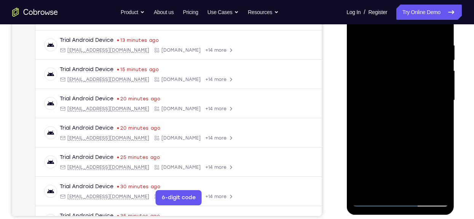
drag, startPoint x: 394, startPoint y: 148, endPoint x: 416, endPoint y: 30, distance: 119.4
click at [416, 30] on div at bounding box center [400, 100] width 96 height 213
drag, startPoint x: 411, startPoint y: 132, endPoint x: 420, endPoint y: -28, distance: 160.5
click at [420, 0] on html "Online web based iOS Simulators and Android Emulators. Run iPhone, iPad, Mobile…" at bounding box center [400, 102] width 108 height 228
click at [417, 195] on div at bounding box center [400, 100] width 96 height 213
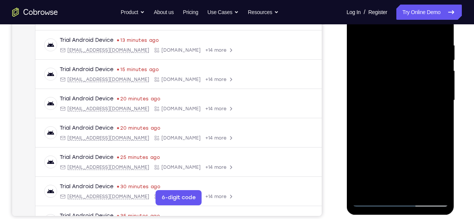
click at [411, 139] on div at bounding box center [400, 100] width 96 height 213
click at [438, 80] on div at bounding box center [400, 100] width 96 height 213
click at [396, 100] on div at bounding box center [400, 100] width 96 height 213
click at [359, 24] on div at bounding box center [400, 100] width 96 height 213
drag, startPoint x: 387, startPoint y: 172, endPoint x: 389, endPoint y: 130, distance: 42.3
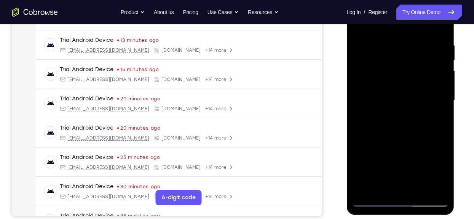
click at [389, 130] on div at bounding box center [400, 100] width 96 height 213
click at [389, 152] on div at bounding box center [400, 100] width 96 height 213
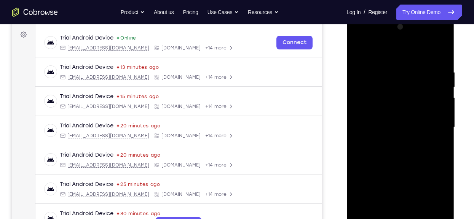
scroll to position [110, 0]
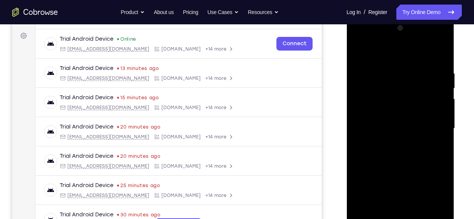
click at [387, 51] on div at bounding box center [400, 128] width 96 height 213
click at [372, 55] on div at bounding box center [400, 128] width 96 height 213
click at [389, 52] on div at bounding box center [400, 128] width 96 height 213
click at [357, 49] on div at bounding box center [400, 128] width 96 height 213
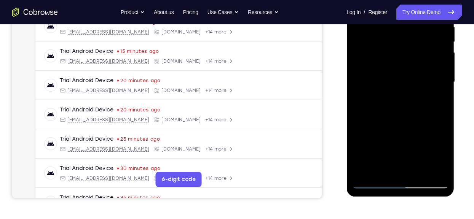
scroll to position [159, 0]
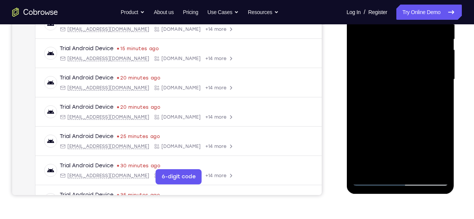
drag, startPoint x: 392, startPoint y: 120, endPoint x: 387, endPoint y: 163, distance: 42.5
click at [387, 163] on div at bounding box center [400, 79] width 96 height 213
click at [399, 79] on div at bounding box center [400, 79] width 96 height 213
click at [439, 99] on div at bounding box center [400, 79] width 96 height 213
drag, startPoint x: 336, startPoint y: 99, endPoint x: 341, endPoint y: 135, distance: 36.9
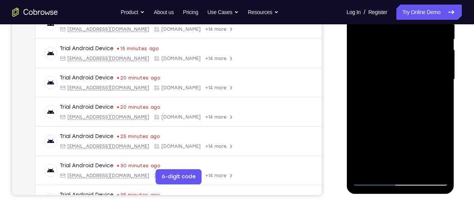
click at [341, 135] on div "Your Support Agent Your Customer Web iOS Android" at bounding box center [236, 54] width 449 height 281
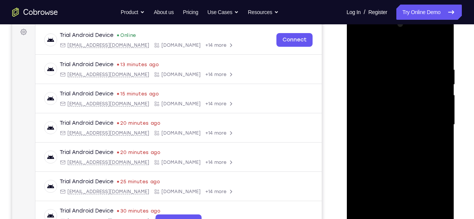
scroll to position [113, 0]
click at [362, 49] on div at bounding box center [400, 125] width 96 height 213
click at [379, 116] on div at bounding box center [400, 125] width 96 height 213
click at [382, 53] on div at bounding box center [400, 125] width 96 height 213
drag, startPoint x: 386, startPoint y: 166, endPoint x: 383, endPoint y: 96, distance: 70.1
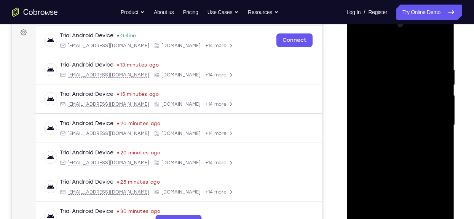
click at [383, 96] on div at bounding box center [400, 125] width 96 height 213
drag, startPoint x: 389, startPoint y: 147, endPoint x: 385, endPoint y: 83, distance: 63.3
click at [385, 83] on div at bounding box center [400, 125] width 96 height 213
click at [361, 51] on div at bounding box center [400, 125] width 96 height 213
click at [360, 49] on div at bounding box center [400, 125] width 96 height 213
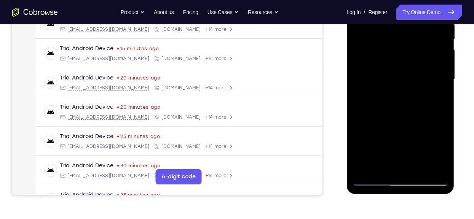
scroll to position [159, 0]
click at [371, 179] on div at bounding box center [400, 79] width 96 height 213
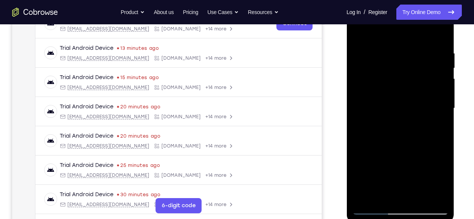
scroll to position [128, 0]
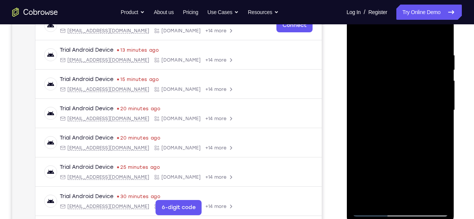
click at [375, 212] on div at bounding box center [400, 110] width 96 height 213
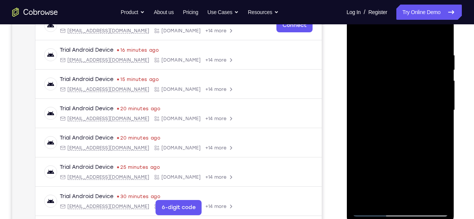
click at [375, 212] on div at bounding box center [400, 110] width 96 height 213
click at [417, 196] on div at bounding box center [400, 110] width 96 height 213
click at [333, 103] on div "Your Support Agent Your Customer Web iOS Android" at bounding box center [236, 85] width 449 height 281
click at [470, 156] on div "Your Support Agent Your Customer Web iOS Android Next Steps We’d be happy to gi…" at bounding box center [237, 147] width 474 height 502
click at [405, 51] on div at bounding box center [400, 110] width 96 height 213
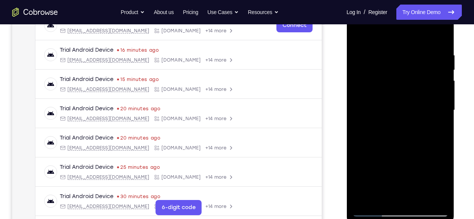
click at [421, 197] on div at bounding box center [400, 110] width 96 height 213
drag, startPoint x: 384, startPoint y: 135, endPoint x: 390, endPoint y: 77, distance: 58.2
click at [390, 77] on div at bounding box center [400, 110] width 96 height 213
click at [384, 194] on div at bounding box center [400, 110] width 96 height 213
click at [372, 34] on div at bounding box center [400, 110] width 96 height 213
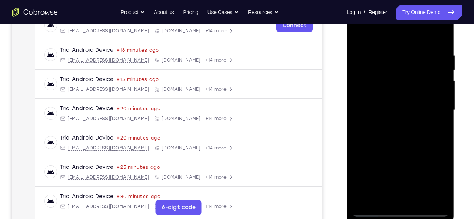
click at [413, 75] on div at bounding box center [400, 110] width 96 height 213
click at [405, 99] on div at bounding box center [400, 110] width 96 height 213
drag, startPoint x: 392, startPoint y: 137, endPoint x: 391, endPoint y: 65, distance: 71.9
click at [391, 65] on div at bounding box center [400, 110] width 96 height 213
drag, startPoint x: 389, startPoint y: 157, endPoint x: 392, endPoint y: 79, distance: 78.1
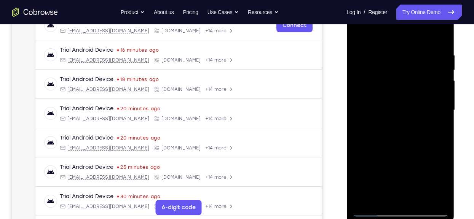
click at [392, 79] on div at bounding box center [400, 110] width 96 height 213
drag, startPoint x: 382, startPoint y: 151, endPoint x: 386, endPoint y: 73, distance: 77.7
click at [386, 73] on div at bounding box center [400, 110] width 96 height 213
drag, startPoint x: 392, startPoint y: 146, endPoint x: 387, endPoint y: 68, distance: 78.6
click at [387, 68] on div at bounding box center [400, 110] width 96 height 213
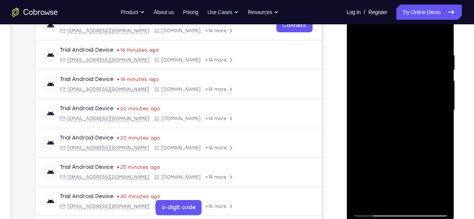
click at [379, 153] on div at bounding box center [400, 110] width 96 height 213
drag, startPoint x: 400, startPoint y: 69, endPoint x: 397, endPoint y: 118, distance: 48.4
click at [397, 118] on div at bounding box center [400, 110] width 96 height 213
click at [370, 214] on div at bounding box center [400, 110] width 96 height 213
drag, startPoint x: 384, startPoint y: 155, endPoint x: 385, endPoint y: 99, distance: 56.0
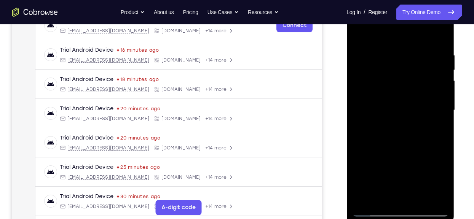
click at [385, 99] on div at bounding box center [400, 110] width 96 height 213
drag, startPoint x: 377, startPoint y: 163, endPoint x: 383, endPoint y: 80, distance: 83.9
click at [383, 80] on div at bounding box center [400, 110] width 96 height 213
click at [383, 103] on div at bounding box center [400, 110] width 96 height 213
drag, startPoint x: 394, startPoint y: 114, endPoint x: 392, endPoint y: 162, distance: 48.4
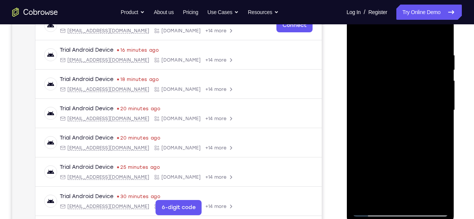
click at [392, 162] on div at bounding box center [400, 110] width 96 height 213
click at [404, 91] on div at bounding box center [400, 110] width 96 height 213
drag, startPoint x: 384, startPoint y: 143, endPoint x: 390, endPoint y: 66, distance: 77.6
click at [390, 66] on div at bounding box center [400, 110] width 96 height 213
drag, startPoint x: 392, startPoint y: 99, endPoint x: 390, endPoint y: 127, distance: 27.4
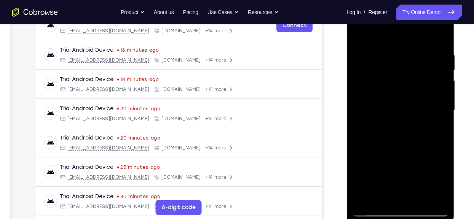
click at [390, 127] on div at bounding box center [400, 110] width 96 height 213
drag, startPoint x: 394, startPoint y: 94, endPoint x: 394, endPoint y: 117, distance: 23.2
click at [394, 117] on div at bounding box center [400, 110] width 96 height 213
drag, startPoint x: 394, startPoint y: 117, endPoint x: 383, endPoint y: 175, distance: 59.2
click at [383, 175] on div at bounding box center [400, 110] width 96 height 213
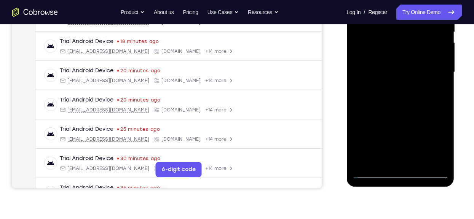
scroll to position [166, 0]
click at [371, 170] on div at bounding box center [400, 71] width 96 height 213
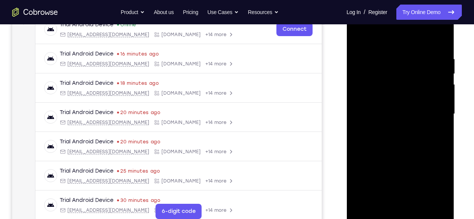
scroll to position [123, 0]
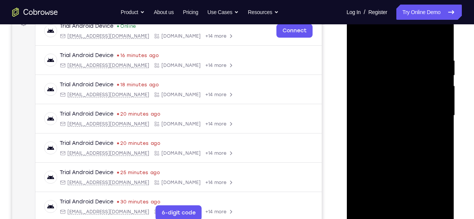
click at [373, 215] on div at bounding box center [400, 115] width 96 height 213
click at [373, 213] on div at bounding box center [400, 115] width 96 height 213
click at [364, 204] on div at bounding box center [400, 115] width 96 height 213
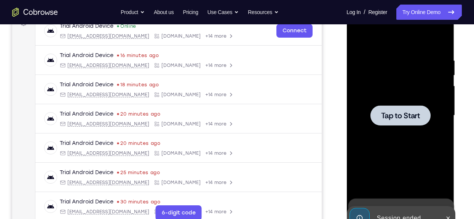
click at [391, 131] on div at bounding box center [400, 115] width 96 height 213
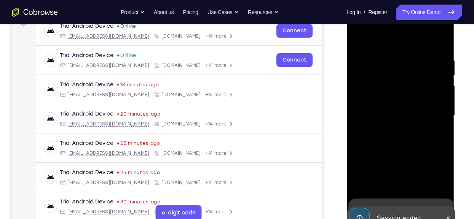
scroll to position [165, 0]
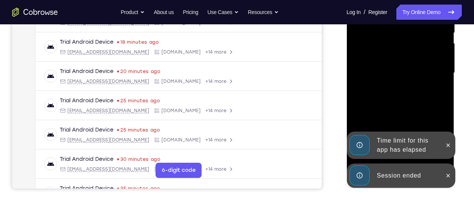
click at [438, 174] on div "Session ended" at bounding box center [406, 175] width 67 height 15
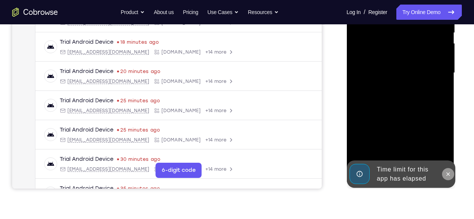
click at [444, 143] on div at bounding box center [400, 73] width 96 height 213
drag, startPoint x: 803, startPoint y: 132, endPoint x: 451, endPoint y: 172, distance: 354.0
click at [451, 172] on button at bounding box center [447, 174] width 12 height 12
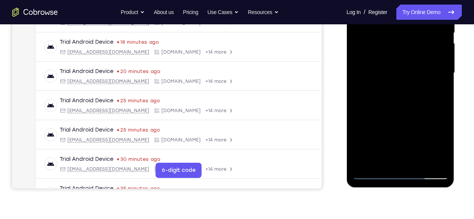
click at [408, 176] on div at bounding box center [400, 73] width 96 height 213
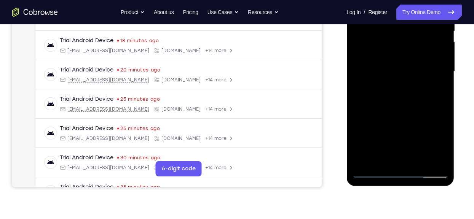
scroll to position [167, 0]
click at [433, 140] on div at bounding box center [400, 71] width 96 height 213
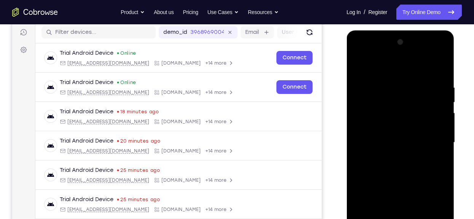
scroll to position [95, 0]
click at [358, 54] on div at bounding box center [400, 143] width 96 height 213
click at [433, 135] on div at bounding box center [400, 143] width 96 height 213
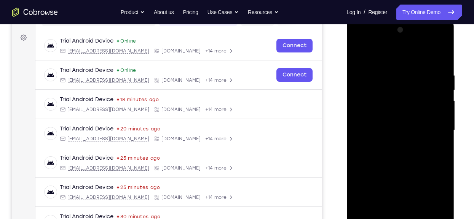
scroll to position [108, 0]
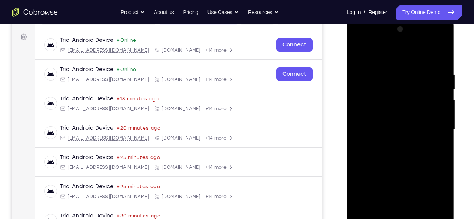
click at [393, 144] on div at bounding box center [400, 129] width 96 height 213
click at [408, 91] on div at bounding box center [400, 129] width 96 height 213
click at [394, 140] on div at bounding box center [400, 129] width 96 height 213
click at [402, 122] on div at bounding box center [400, 129] width 96 height 213
click at [405, 134] on div at bounding box center [400, 129] width 96 height 213
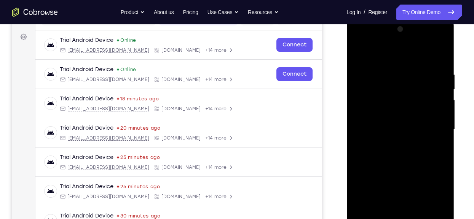
click at [403, 151] on div at bounding box center [400, 129] width 96 height 213
click at [435, 123] on div at bounding box center [400, 129] width 96 height 213
click at [407, 140] on div at bounding box center [400, 129] width 96 height 213
click at [402, 163] on div at bounding box center [400, 129] width 96 height 213
click at [432, 50] on div at bounding box center [400, 129] width 96 height 213
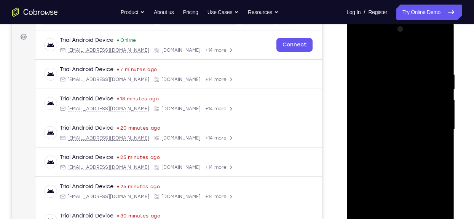
click at [410, 166] on div at bounding box center [400, 129] width 96 height 213
click at [358, 51] on div at bounding box center [400, 129] width 96 height 213
click at [359, 54] on div at bounding box center [400, 129] width 96 height 213
click at [377, 139] on div at bounding box center [400, 129] width 96 height 213
click at [362, 60] on div at bounding box center [400, 129] width 96 height 213
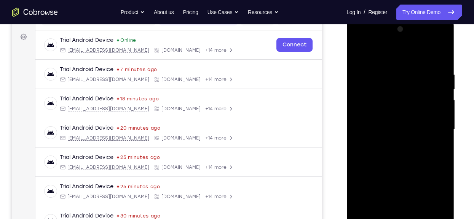
click at [359, 59] on div at bounding box center [400, 129] width 96 height 213
click at [387, 42] on div at bounding box center [400, 129] width 96 height 213
click at [387, 145] on div at bounding box center [400, 129] width 96 height 213
click at [392, 141] on div at bounding box center [400, 129] width 96 height 213
click at [391, 113] on div at bounding box center [400, 129] width 96 height 213
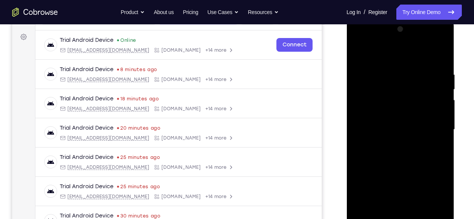
click at [391, 121] on div at bounding box center [400, 129] width 96 height 213
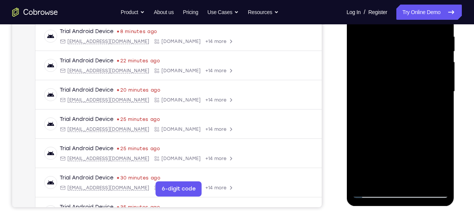
scroll to position [147, 0]
drag, startPoint x: 351, startPoint y: 83, endPoint x: 327, endPoint y: 82, distance: 24.4
click at [346, 82] on html "Online web based iOS Simulators and Android Emulators. Run iPhone, iPad, Mobile…" at bounding box center [400, 93] width 108 height 228
drag, startPoint x: 433, startPoint y: 70, endPoint x: 441, endPoint y: 22, distance: 48.9
click at [441, 22] on div at bounding box center [400, 91] width 96 height 213
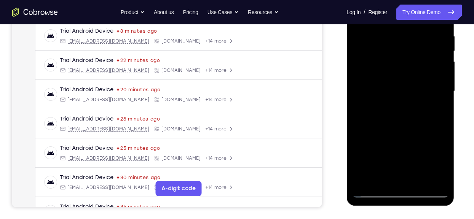
click at [414, 59] on div at bounding box center [400, 91] width 96 height 213
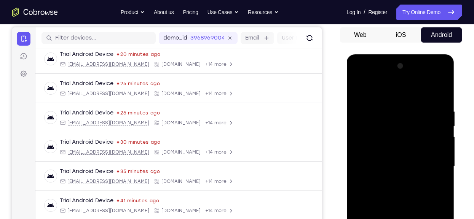
scroll to position [71, 0]
click at [437, 94] on div at bounding box center [400, 167] width 96 height 213
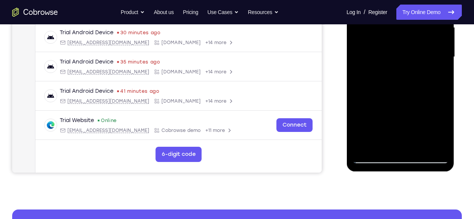
scroll to position [181, 0]
click at [438, 147] on div at bounding box center [400, 57] width 96 height 213
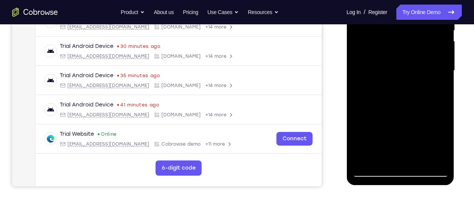
scroll to position [167, 0]
click at [394, 118] on div at bounding box center [400, 71] width 96 height 213
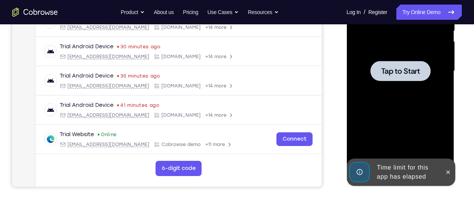
click at [406, 79] on div at bounding box center [400, 71] width 60 height 20
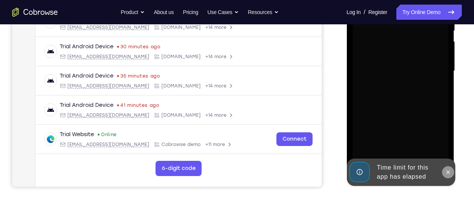
click at [448, 169] on icon at bounding box center [448, 172] width 6 height 6
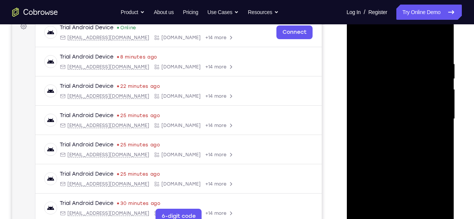
scroll to position [0, 0]
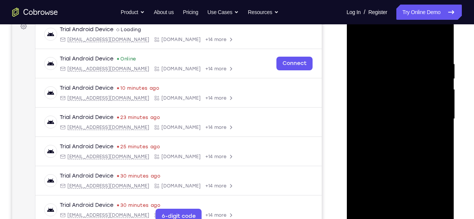
click at [403, 216] on div at bounding box center [400, 119] width 96 height 213
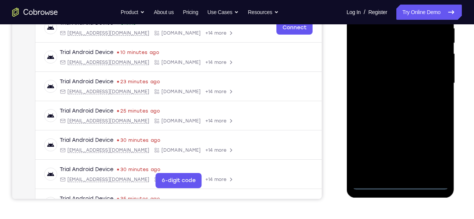
scroll to position [159, 0]
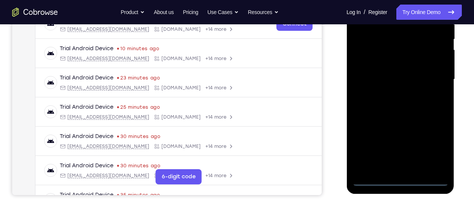
click at [404, 184] on div at bounding box center [400, 79] width 96 height 213
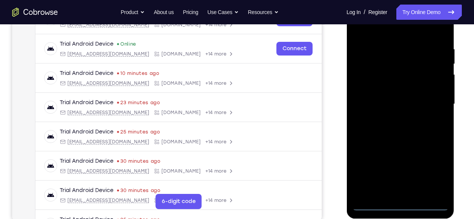
scroll to position [133, 0]
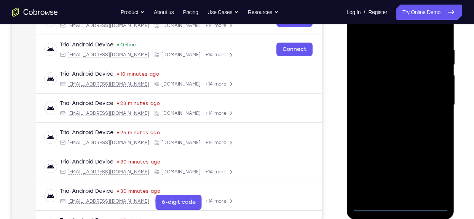
click at [402, 190] on div at bounding box center [400, 104] width 96 height 213
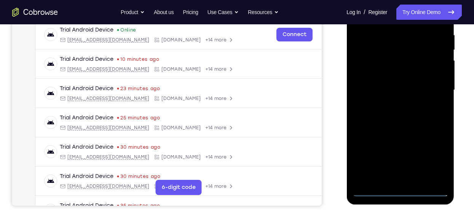
scroll to position [163, 0]
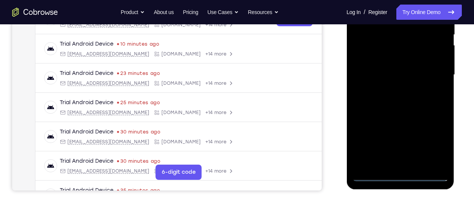
click at [403, 178] on div at bounding box center [400, 74] width 96 height 213
click at [437, 137] on div at bounding box center [400, 74] width 96 height 213
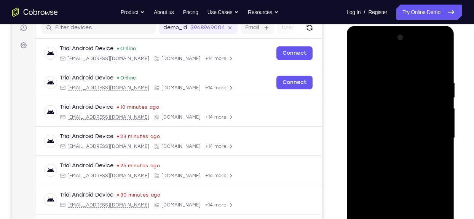
scroll to position [97, 0]
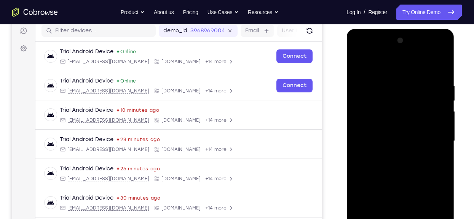
click at [381, 67] on div at bounding box center [400, 141] width 96 height 213
click at [430, 138] on div at bounding box center [400, 141] width 96 height 213
click at [395, 152] on div at bounding box center [400, 141] width 96 height 213
click at [396, 144] on div at bounding box center [400, 141] width 96 height 213
click at [413, 104] on div at bounding box center [400, 141] width 96 height 213
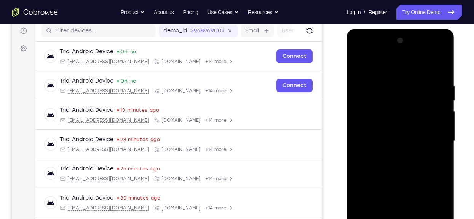
click at [416, 140] on div at bounding box center [400, 141] width 96 height 213
click at [401, 167] on div at bounding box center [400, 141] width 96 height 213
click at [433, 149] on div at bounding box center [400, 141] width 96 height 213
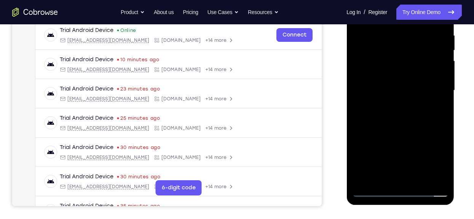
scroll to position [151, 0]
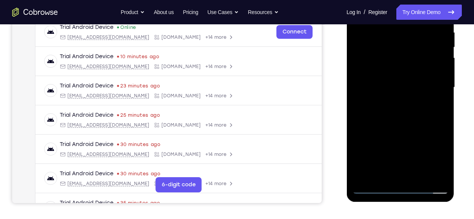
click at [394, 109] on div at bounding box center [400, 87] width 96 height 213
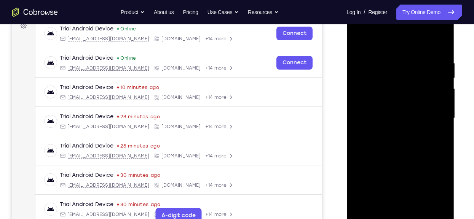
scroll to position [119, 0]
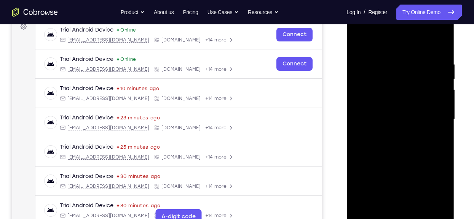
click at [437, 44] on div at bounding box center [400, 119] width 96 height 213
click at [444, 43] on div at bounding box center [400, 119] width 96 height 213
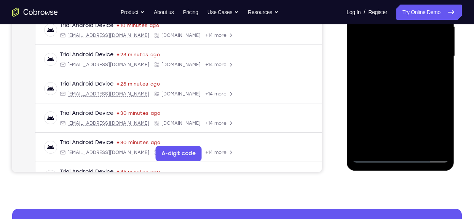
scroll to position [191, 0]
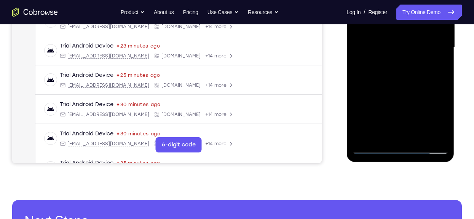
click at [364, 134] on div at bounding box center [400, 47] width 96 height 213
drag, startPoint x: 375, startPoint y: 75, endPoint x: 363, endPoint y: -14, distance: 90.2
click at [363, 0] on div at bounding box center [400, 47] width 96 height 213
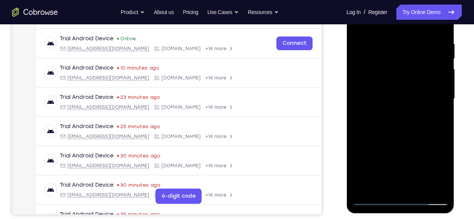
scroll to position [139, 0]
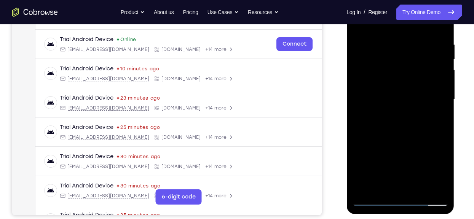
drag, startPoint x: 404, startPoint y: 153, endPoint x: 398, endPoint y: 65, distance: 88.1
click at [398, 65] on div at bounding box center [400, 99] width 96 height 213
drag, startPoint x: 388, startPoint y: 145, endPoint x: 405, endPoint y: 41, distance: 105.2
click at [405, 41] on div at bounding box center [400, 99] width 96 height 213
drag, startPoint x: 404, startPoint y: 104, endPoint x: 402, endPoint y: -8, distance: 111.2
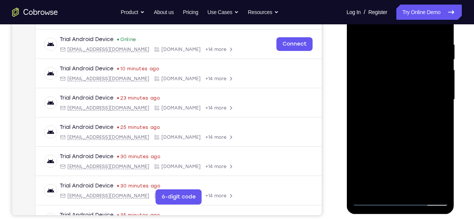
click at [402, 0] on div at bounding box center [400, 99] width 96 height 213
drag, startPoint x: 406, startPoint y: 98, endPoint x: 408, endPoint y: 35, distance: 62.8
click at [408, 35] on div at bounding box center [400, 99] width 96 height 213
drag, startPoint x: 406, startPoint y: 140, endPoint x: 397, endPoint y: 22, distance: 118.3
click at [397, 22] on div at bounding box center [400, 99] width 96 height 213
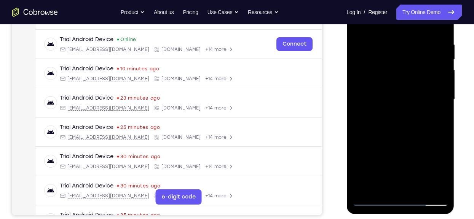
drag, startPoint x: 418, startPoint y: 142, endPoint x: 424, endPoint y: 9, distance: 133.3
click at [424, 9] on div at bounding box center [400, 99] width 96 height 213
drag, startPoint x: 405, startPoint y: 126, endPoint x: 414, endPoint y: 29, distance: 97.1
click at [414, 29] on div at bounding box center [400, 99] width 96 height 213
drag, startPoint x: 416, startPoint y: 142, endPoint x: 417, endPoint y: 26, distance: 116.1
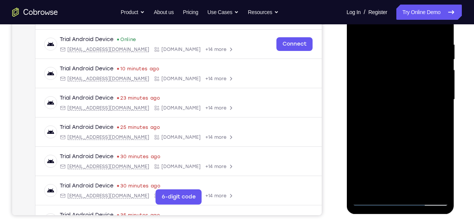
click at [417, 26] on div at bounding box center [400, 99] width 96 height 213
drag, startPoint x: 406, startPoint y: 131, endPoint x: 405, endPoint y: 13, distance: 118.4
click at [405, 13] on div at bounding box center [400, 99] width 96 height 213
drag, startPoint x: 403, startPoint y: 124, endPoint x: 408, endPoint y: -1, distance: 124.9
click at [408, 0] on div at bounding box center [400, 99] width 96 height 213
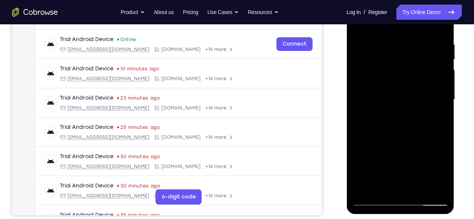
drag, startPoint x: 405, startPoint y: 150, endPoint x: 405, endPoint y: 67, distance: 83.7
click at [405, 67] on div at bounding box center [400, 99] width 96 height 213
drag, startPoint x: 413, startPoint y: 114, endPoint x: 418, endPoint y: 151, distance: 37.6
click at [418, 151] on div at bounding box center [400, 99] width 96 height 213
drag, startPoint x: 418, startPoint y: 151, endPoint x: 405, endPoint y: 59, distance: 93.7
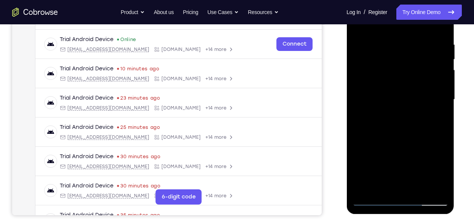
click at [405, 59] on div at bounding box center [400, 99] width 96 height 213
drag, startPoint x: 417, startPoint y: 140, endPoint x: 411, endPoint y: 41, distance: 98.4
click at [411, 41] on div at bounding box center [400, 99] width 96 height 213
drag, startPoint x: 414, startPoint y: 127, endPoint x: 413, endPoint y: -45, distance: 172.0
click at [413, 0] on html "Online web based iOS Simulators and Android Emulators. Run iPhone, iPad, Mobile…" at bounding box center [400, 101] width 108 height 228
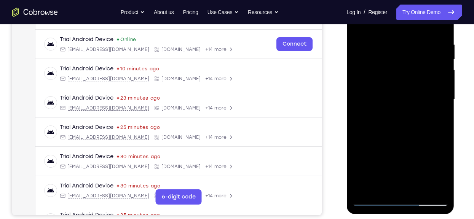
drag, startPoint x: 395, startPoint y: 144, endPoint x: 394, endPoint y: 224, distance: 79.5
click at [394, 216] on html "Online web based iOS Simulators and Android Emulators. Run iPhone, iPad, Mobile…" at bounding box center [400, 101] width 108 height 228
drag, startPoint x: 401, startPoint y: 127, endPoint x: 401, endPoint y: 85, distance: 42.2
click at [401, 85] on div at bounding box center [400, 99] width 96 height 213
drag, startPoint x: 401, startPoint y: 85, endPoint x: 397, endPoint y: 46, distance: 39.8
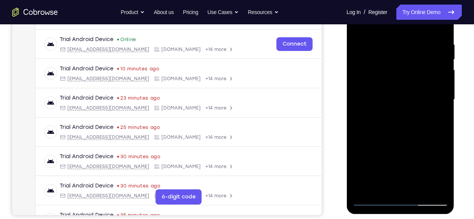
click at [397, 46] on div at bounding box center [400, 99] width 96 height 213
click at [445, 72] on div at bounding box center [400, 99] width 96 height 213
click at [359, 76] on div at bounding box center [400, 99] width 96 height 213
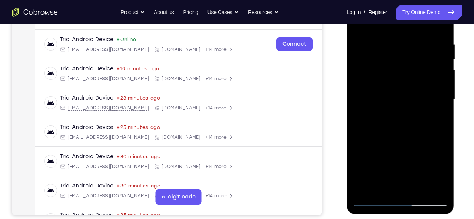
click at [359, 76] on div at bounding box center [400, 99] width 96 height 213
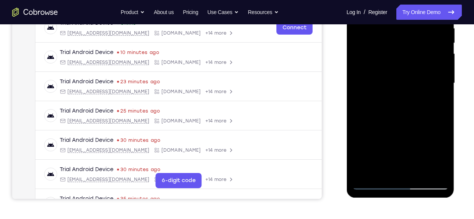
scroll to position [155, 0]
click at [443, 59] on div at bounding box center [400, 83] width 96 height 213
click at [441, 59] on div at bounding box center [400, 83] width 96 height 213
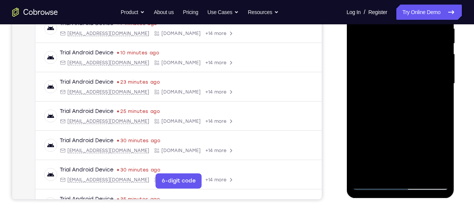
click at [441, 59] on div at bounding box center [400, 83] width 96 height 213
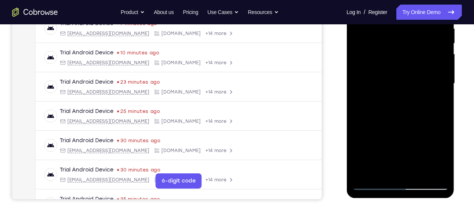
click at [441, 59] on div at bounding box center [400, 83] width 96 height 213
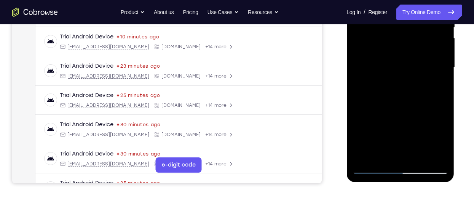
click at [376, 119] on div at bounding box center [400, 67] width 96 height 213
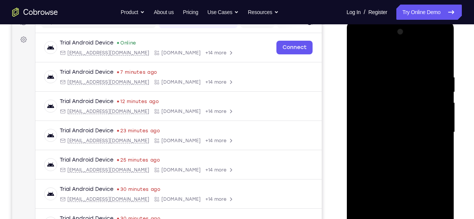
scroll to position [105, 0]
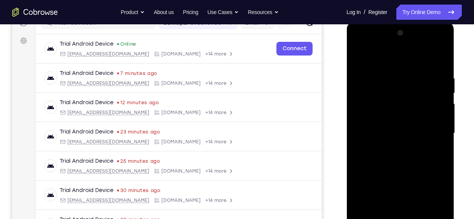
drag, startPoint x: 378, startPoint y: 100, endPoint x: 384, endPoint y: 172, distance: 72.2
click at [384, 172] on div at bounding box center [400, 133] width 96 height 213
drag, startPoint x: 405, startPoint y: 88, endPoint x: 398, endPoint y: 164, distance: 76.4
click at [398, 164] on div at bounding box center [400, 133] width 96 height 213
click at [361, 56] on div at bounding box center [400, 133] width 96 height 213
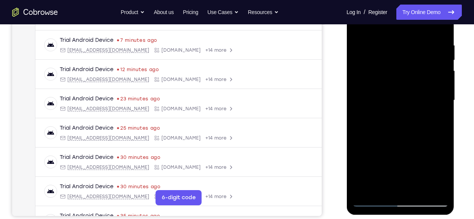
scroll to position [139, 0]
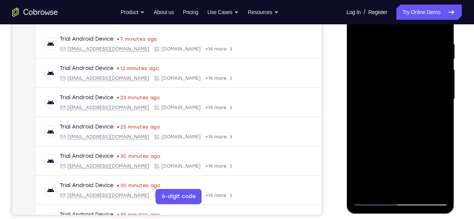
drag, startPoint x: 368, startPoint y: 83, endPoint x: 365, endPoint y: 53, distance: 31.1
click at [365, 53] on div at bounding box center [400, 99] width 96 height 213
drag, startPoint x: 412, startPoint y: 142, endPoint x: 411, endPoint y: 35, distance: 107.3
click at [411, 35] on div at bounding box center [400, 99] width 96 height 213
drag, startPoint x: 389, startPoint y: 113, endPoint x: 733, endPoint y: -5, distance: 363.8
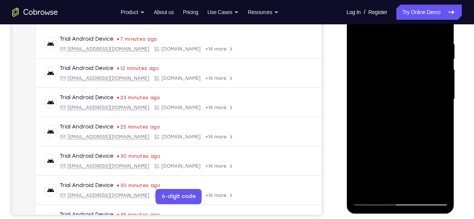
click at [387, 8] on div at bounding box center [400, 99] width 96 height 213
drag, startPoint x: 392, startPoint y: 122, endPoint x: 400, endPoint y: 3, distance: 119.4
click at [400, 3] on div at bounding box center [400, 99] width 96 height 213
drag, startPoint x: 399, startPoint y: 106, endPoint x: 404, endPoint y: 26, distance: 80.1
click at [404, 26] on div at bounding box center [400, 99] width 96 height 213
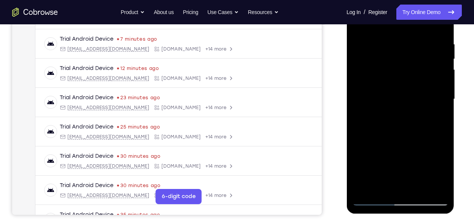
drag, startPoint x: 394, startPoint y: 139, endPoint x: 403, endPoint y: 56, distance: 83.8
click at [403, 56] on div at bounding box center [400, 99] width 96 height 213
drag, startPoint x: 400, startPoint y: 151, endPoint x: 397, endPoint y: 61, distance: 90.6
click at [397, 61] on div at bounding box center [400, 99] width 96 height 213
drag, startPoint x: 398, startPoint y: 130, endPoint x: 402, endPoint y: 40, distance: 89.9
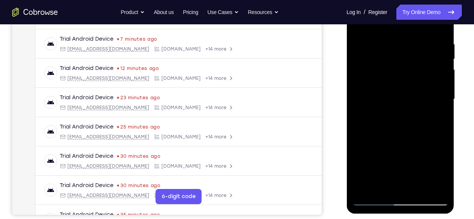
click at [402, 40] on div at bounding box center [400, 99] width 96 height 213
drag, startPoint x: 395, startPoint y: 125, endPoint x: 395, endPoint y: 42, distance: 83.0
click at [395, 42] on div at bounding box center [400, 99] width 96 height 213
drag, startPoint x: 383, startPoint y: 132, endPoint x: 386, endPoint y: 46, distance: 86.1
click at [386, 46] on div at bounding box center [400, 99] width 96 height 213
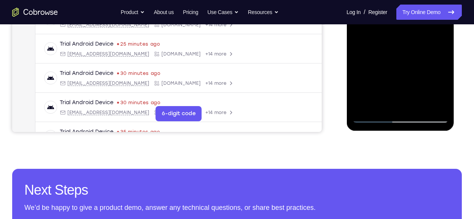
scroll to position [223, 0]
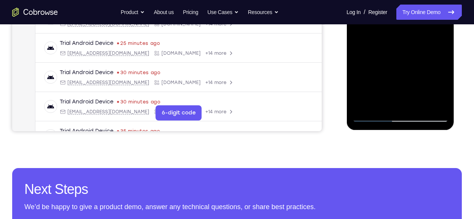
click at [381, 100] on div at bounding box center [400, 15] width 96 height 213
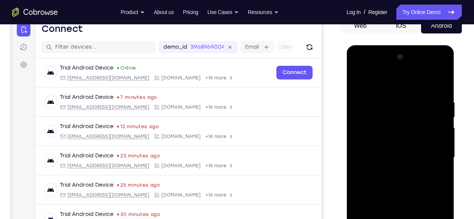
scroll to position [80, 0]
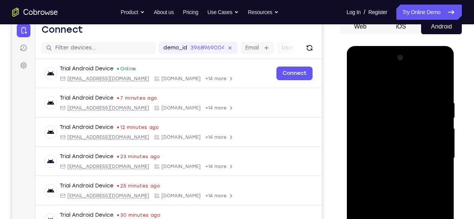
click at [372, 78] on div at bounding box center [400, 158] width 96 height 213
click at [382, 91] on div at bounding box center [400, 158] width 96 height 213
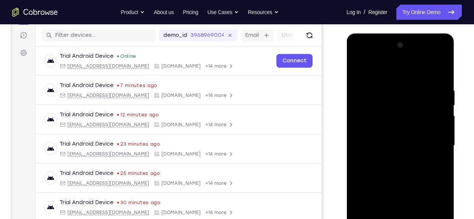
scroll to position [92, 0]
drag, startPoint x: 374, startPoint y: 94, endPoint x: 379, endPoint y: 143, distance: 50.1
click at [379, 143] on div at bounding box center [400, 146] width 96 height 213
drag, startPoint x: 410, startPoint y: 96, endPoint x: 405, endPoint y: 140, distance: 45.1
click at [405, 140] on div at bounding box center [400, 146] width 96 height 213
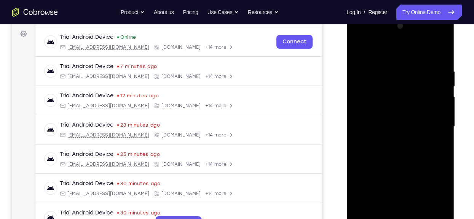
scroll to position [115, 0]
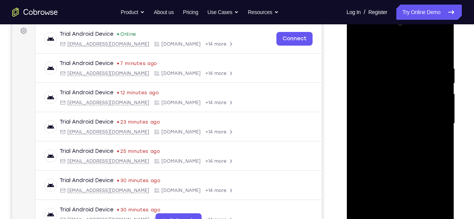
click at [356, 45] on div at bounding box center [400, 123] width 96 height 213
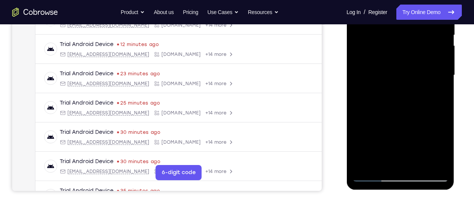
scroll to position [164, 0]
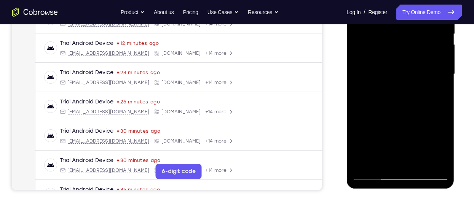
click at [381, 162] on div at bounding box center [400, 74] width 96 height 213
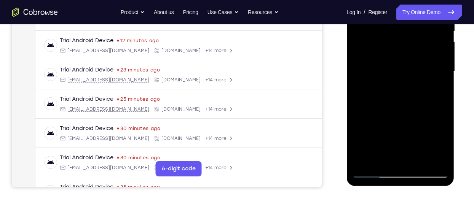
scroll to position [183, 0]
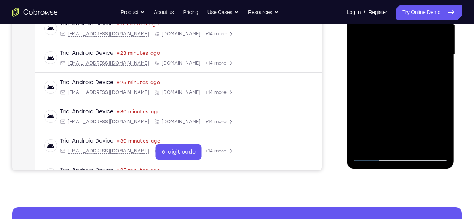
click at [368, 144] on div at bounding box center [400, 54] width 96 height 213
drag, startPoint x: 390, startPoint y: 110, endPoint x: 389, endPoint y: 38, distance: 72.3
click at [389, 38] on div at bounding box center [400, 54] width 96 height 213
drag, startPoint x: 372, startPoint y: 114, endPoint x: 391, endPoint y: -31, distance: 145.9
click at [391, 0] on div at bounding box center [400, 54] width 96 height 213
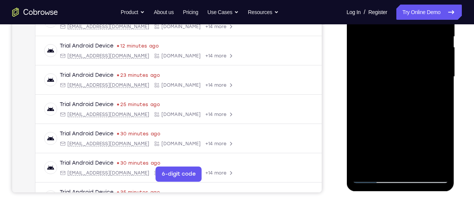
scroll to position [161, 0]
drag, startPoint x: 406, startPoint y: 70, endPoint x: 402, endPoint y: 183, distance: 113.1
click at [402, 183] on div at bounding box center [400, 78] width 108 height 227
drag, startPoint x: 404, startPoint y: 37, endPoint x: 405, endPoint y: 166, distance: 129.4
click at [405, 166] on div at bounding box center [400, 77] width 96 height 213
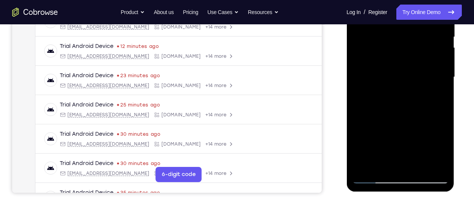
drag, startPoint x: 408, startPoint y: 73, endPoint x: 407, endPoint y: 137, distance: 63.9
click at [407, 137] on div at bounding box center [400, 77] width 96 height 213
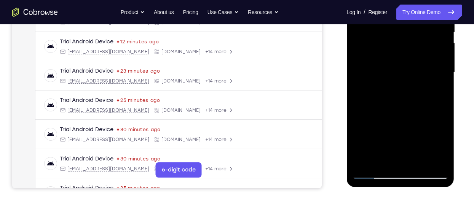
scroll to position [166, 0]
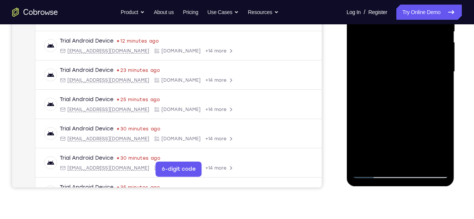
click at [382, 161] on div at bounding box center [400, 71] width 96 height 213
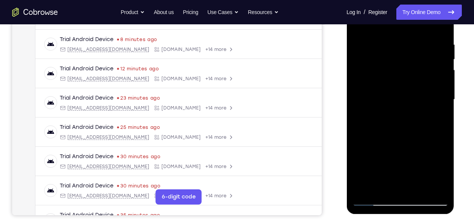
scroll to position [119, 0]
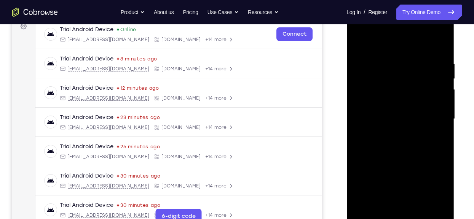
click at [398, 42] on div at bounding box center [400, 119] width 96 height 213
click at [389, 52] on div at bounding box center [400, 119] width 96 height 213
click at [361, 43] on div at bounding box center [400, 119] width 96 height 213
click at [383, 95] on div at bounding box center [400, 119] width 96 height 213
click at [364, 56] on div at bounding box center [400, 119] width 96 height 213
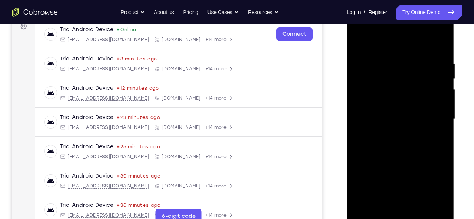
click at [364, 56] on div at bounding box center [400, 119] width 96 height 213
click at [357, 39] on div at bounding box center [400, 119] width 96 height 213
click at [385, 82] on div at bounding box center [400, 119] width 96 height 213
click at [365, 59] on div at bounding box center [400, 119] width 96 height 213
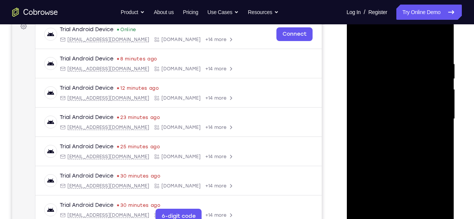
click at [417, 101] on div at bounding box center [400, 119] width 96 height 213
click at [388, 94] on div at bounding box center [400, 119] width 96 height 213
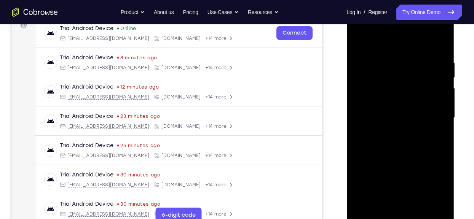
scroll to position [114, 0]
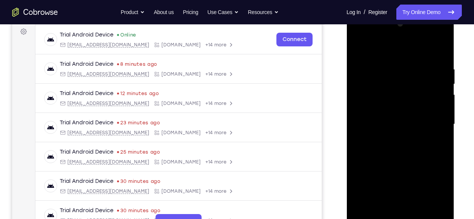
click at [359, 50] on div at bounding box center [400, 124] width 96 height 213
click at [370, 63] on div at bounding box center [400, 124] width 96 height 213
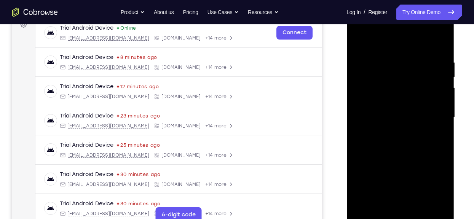
scroll to position [122, 0]
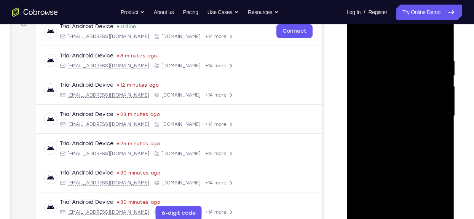
click at [416, 82] on div at bounding box center [400, 116] width 96 height 213
click at [406, 107] on div at bounding box center [400, 116] width 96 height 213
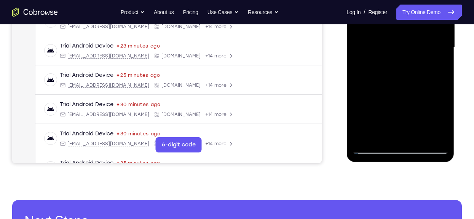
scroll to position [192, 0]
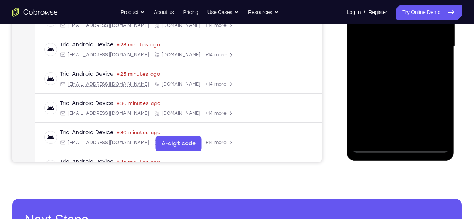
drag, startPoint x: 406, startPoint y: 38, endPoint x: 400, endPoint y: 37, distance: 6.1
click at [400, 37] on div at bounding box center [400, 46] width 96 height 213
drag, startPoint x: 376, startPoint y: 110, endPoint x: 387, endPoint y: 17, distance: 93.2
click at [387, 17] on div at bounding box center [400, 46] width 96 height 213
drag, startPoint x: 395, startPoint y: 106, endPoint x: 402, endPoint y: 20, distance: 85.9
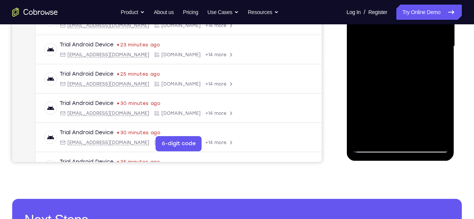
click at [402, 20] on div at bounding box center [400, 46] width 96 height 213
drag, startPoint x: 391, startPoint y: 109, endPoint x: 402, endPoint y: 48, distance: 61.8
click at [402, 48] on div at bounding box center [400, 46] width 96 height 213
click at [379, 92] on div at bounding box center [400, 46] width 96 height 213
click at [376, 75] on div at bounding box center [400, 46] width 96 height 213
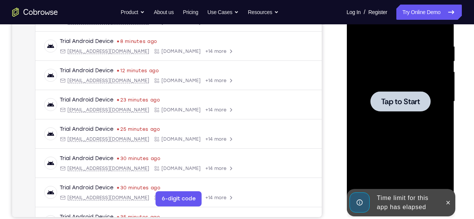
scroll to position [139, 0]
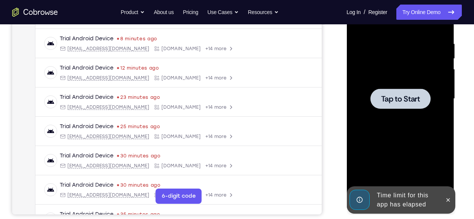
click at [377, 102] on div at bounding box center [400, 99] width 60 height 20
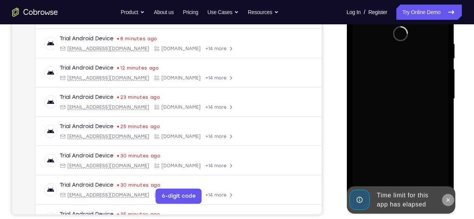
click at [443, 196] on button at bounding box center [447, 200] width 12 height 12
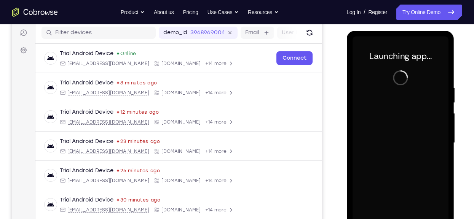
scroll to position [95, 0]
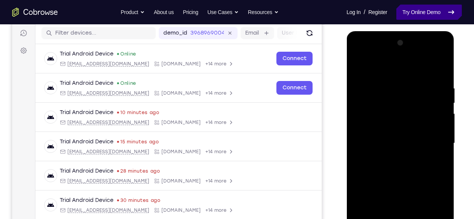
click at [429, 16] on link "Try Online Demo" at bounding box center [428, 12] width 65 height 15
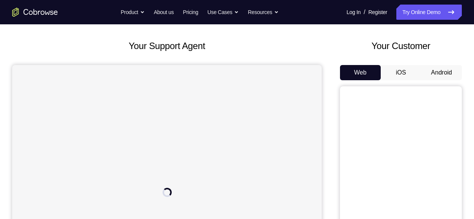
click at [399, 76] on button "iOS" at bounding box center [401, 72] width 41 height 15
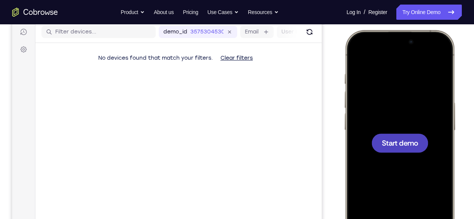
click at [389, 133] on div at bounding box center [399, 142] width 100 height 217
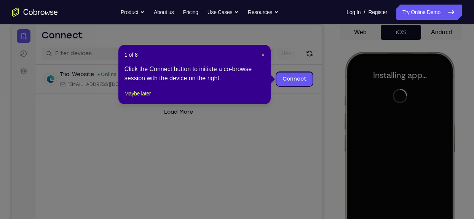
scroll to position [74, 0]
click at [262, 53] on span "×" at bounding box center [262, 55] width 3 height 6
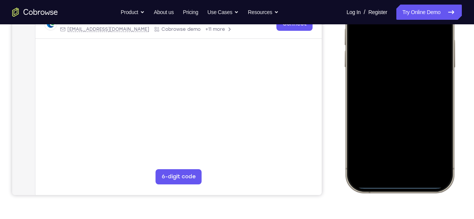
scroll to position [159, 0]
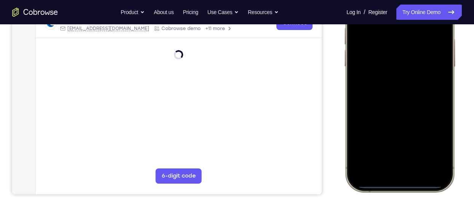
click at [402, 183] on div at bounding box center [399, 79] width 100 height 217
click at [402, 186] on div at bounding box center [399, 79] width 100 height 217
drag, startPoint x: 402, startPoint y: 186, endPoint x: 401, endPoint y: 143, distance: 42.6
click at [401, 143] on div at bounding box center [399, 79] width 100 height 217
click at [406, 186] on div at bounding box center [399, 79] width 100 height 217
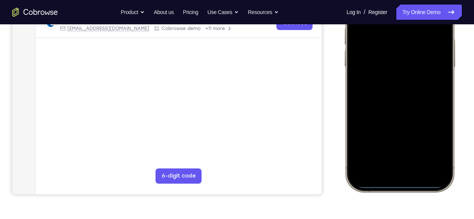
click at [406, 186] on div at bounding box center [399, 79] width 100 height 217
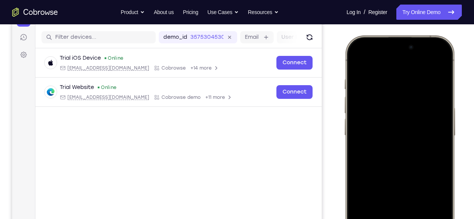
scroll to position [90, 0]
click at [372, 68] on div at bounding box center [399, 148] width 100 height 217
click at [357, 59] on div at bounding box center [399, 148] width 100 height 217
click at [389, 61] on div at bounding box center [399, 148] width 100 height 217
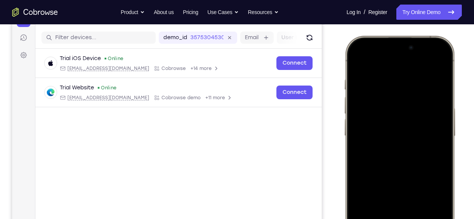
drag, startPoint x: 401, startPoint y: 61, endPoint x: 410, endPoint y: 151, distance: 90.7
click at [410, 151] on div at bounding box center [399, 148] width 100 height 217
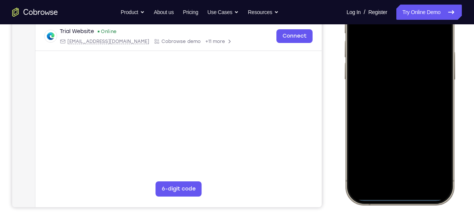
scroll to position [147, 0]
drag, startPoint x: 402, startPoint y: 199, endPoint x: 407, endPoint y: 129, distance: 70.2
click at [407, 129] on div at bounding box center [399, 91] width 100 height 217
click at [399, 197] on div at bounding box center [399, 91] width 100 height 217
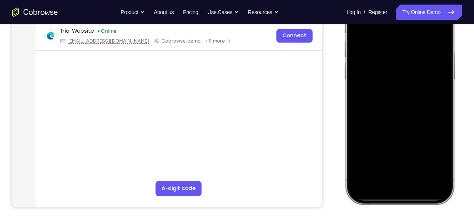
drag, startPoint x: 399, startPoint y: 197, endPoint x: 408, endPoint y: 204, distance: 12.0
click at [408, 204] on div at bounding box center [400, 92] width 112 height 226
click at [410, 199] on div at bounding box center [399, 91] width 100 height 217
drag, startPoint x: 388, startPoint y: 199, endPoint x: 391, endPoint y: 160, distance: 39.7
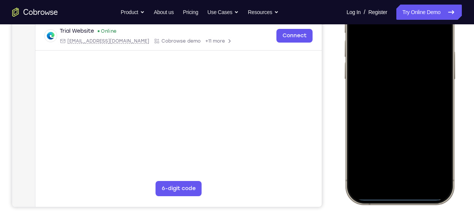
click at [391, 160] on div at bounding box center [399, 91] width 100 height 217
click at [389, 195] on div at bounding box center [399, 91] width 100 height 217
click at [389, 199] on div at bounding box center [399, 91] width 100 height 217
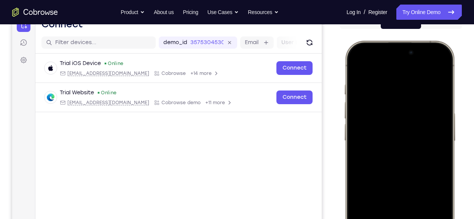
scroll to position [84, 0]
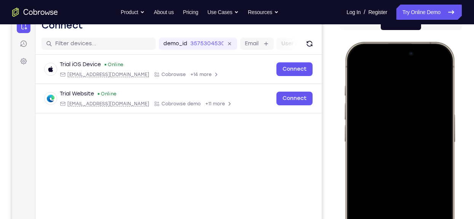
click at [370, 69] on div at bounding box center [399, 154] width 100 height 217
click at [391, 66] on div at bounding box center [399, 154] width 100 height 217
click at [398, 66] on div at bounding box center [399, 154] width 100 height 217
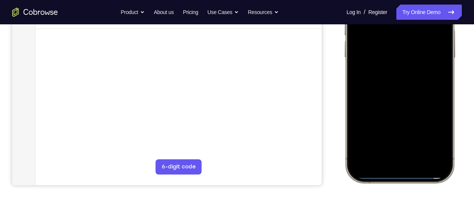
scroll to position [169, 0]
click at [405, 176] on div at bounding box center [399, 69] width 100 height 217
click at [374, 102] on div at bounding box center [399, 69] width 100 height 217
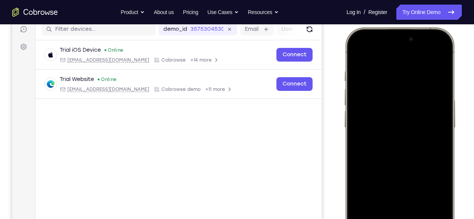
scroll to position [98, 0]
click at [378, 166] on div at bounding box center [399, 140] width 100 height 217
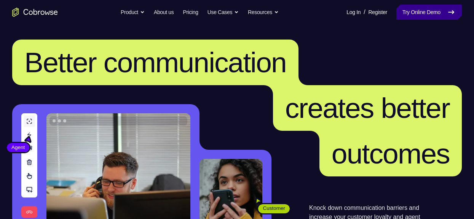
click at [405, 12] on link "Try Online Demo" at bounding box center [428, 12] width 65 height 15
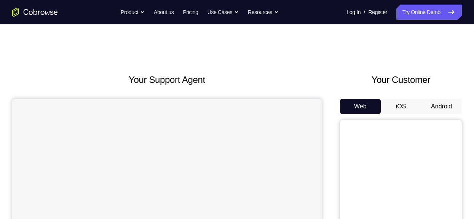
click at [439, 107] on button "Android" at bounding box center [441, 106] width 41 height 15
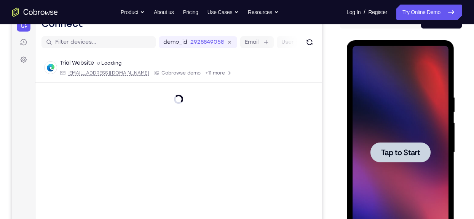
scroll to position [87, 0]
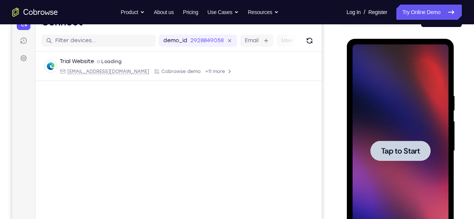
click at [410, 148] on span "Tap to Start" at bounding box center [400, 151] width 39 height 8
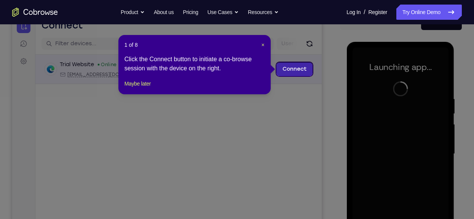
scroll to position [84, 0]
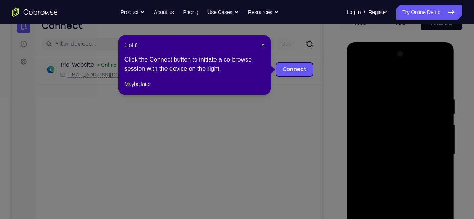
click at [260, 43] on header "1 of 8 ×" at bounding box center [194, 45] width 140 height 8
click at [262, 44] on span "×" at bounding box center [262, 45] width 3 height 6
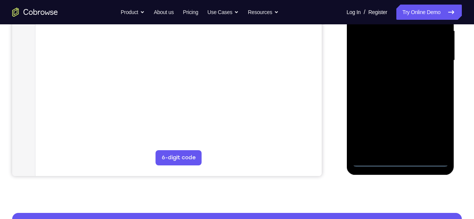
scroll to position [178, 0]
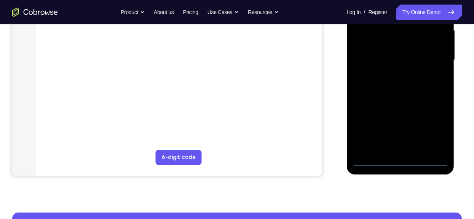
click at [400, 162] on div at bounding box center [400, 60] width 96 height 213
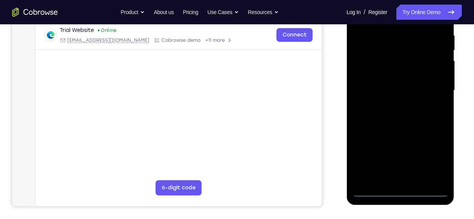
scroll to position [147, 0]
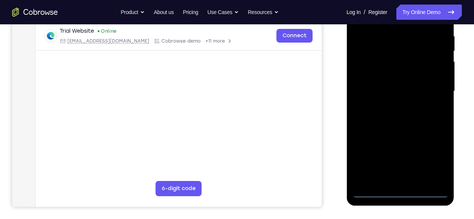
click at [399, 175] on div at bounding box center [400, 91] width 96 height 213
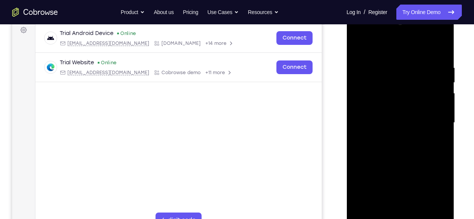
scroll to position [118, 0]
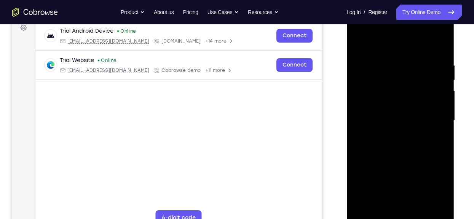
click at [441, 213] on div at bounding box center [400, 120] width 96 height 213
click at [367, 76] on div at bounding box center [400, 120] width 96 height 213
click at [395, 132] on div at bounding box center [400, 120] width 96 height 213
click at [391, 110] on div at bounding box center [400, 120] width 96 height 213
click at [395, 101] on div at bounding box center [400, 120] width 96 height 213
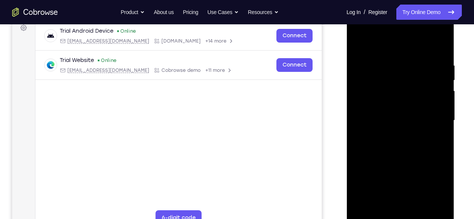
click at [402, 120] on div at bounding box center [400, 120] width 96 height 213
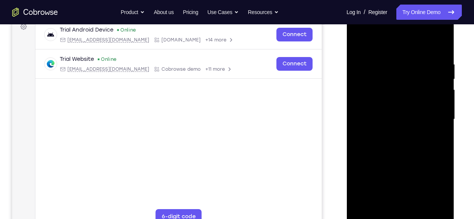
scroll to position [119, 0]
click at [405, 145] on div at bounding box center [400, 119] width 96 height 213
click at [407, 139] on div at bounding box center [400, 119] width 96 height 213
click at [441, 45] on div at bounding box center [400, 119] width 96 height 213
click at [384, 205] on div at bounding box center [400, 119] width 96 height 213
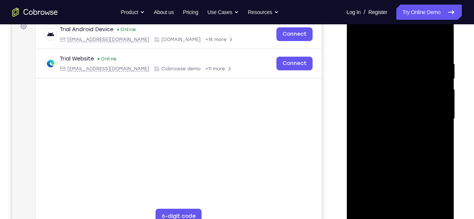
click at [397, 44] on div at bounding box center [400, 119] width 96 height 213
click at [389, 60] on div at bounding box center [400, 119] width 96 height 213
click at [414, 82] on div at bounding box center [400, 119] width 96 height 213
click at [401, 110] on div at bounding box center [400, 119] width 96 height 213
click at [395, 119] on div at bounding box center [400, 119] width 96 height 213
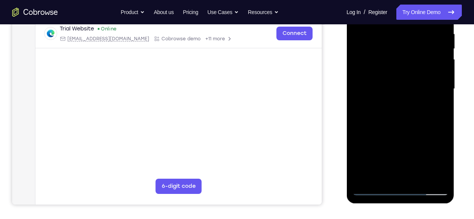
scroll to position [150, 0]
click at [381, 150] on div at bounding box center [400, 88] width 96 height 213
drag, startPoint x: 381, startPoint y: 150, endPoint x: 382, endPoint y: 114, distance: 35.4
click at [382, 114] on div at bounding box center [400, 88] width 96 height 213
click at [410, 138] on div at bounding box center [400, 88] width 96 height 213
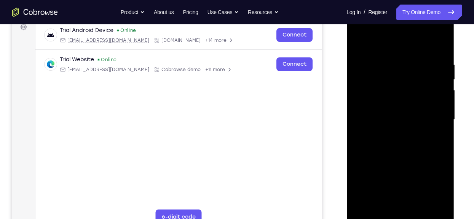
scroll to position [118, 0]
drag, startPoint x: 398, startPoint y: 134, endPoint x: 397, endPoint y: 48, distance: 86.0
click at [397, 48] on div at bounding box center [400, 120] width 96 height 213
drag, startPoint x: 405, startPoint y: 132, endPoint x: 405, endPoint y: 65, distance: 67.4
click at [405, 65] on div at bounding box center [400, 120] width 96 height 213
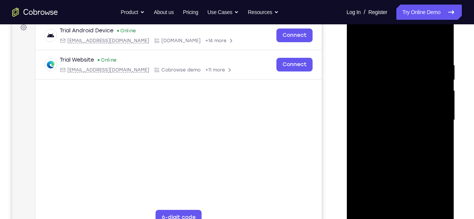
drag, startPoint x: 396, startPoint y: 140, endPoint x: 403, endPoint y: 59, distance: 81.7
click at [403, 59] on div at bounding box center [400, 120] width 96 height 213
drag, startPoint x: 391, startPoint y: 153, endPoint x: 405, endPoint y: 64, distance: 89.3
click at [405, 64] on div at bounding box center [400, 120] width 96 height 213
drag, startPoint x: 386, startPoint y: 147, endPoint x: 400, endPoint y: 70, distance: 78.6
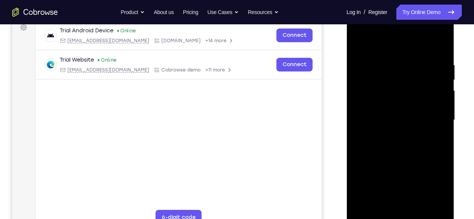
click at [400, 70] on div at bounding box center [400, 120] width 96 height 213
drag, startPoint x: 394, startPoint y: 166, endPoint x: 400, endPoint y: 85, distance: 81.0
click at [400, 85] on div at bounding box center [400, 120] width 96 height 213
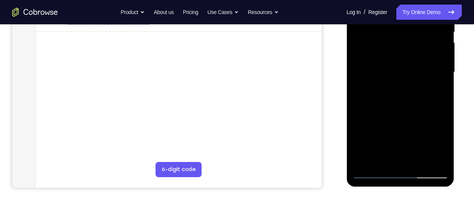
scroll to position [166, 0]
drag, startPoint x: 379, startPoint y: 113, endPoint x: 372, endPoint y: 36, distance: 77.2
click at [372, 36] on div at bounding box center [400, 71] width 96 height 213
click at [371, 170] on div at bounding box center [400, 71] width 96 height 213
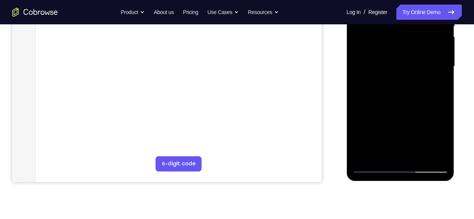
scroll to position [180, 0]
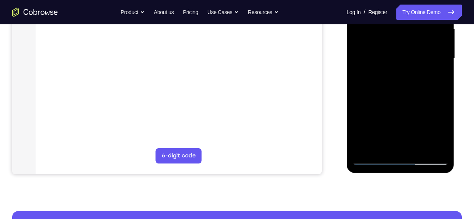
click at [374, 158] on div at bounding box center [400, 58] width 96 height 213
drag, startPoint x: 398, startPoint y: 97, endPoint x: 396, endPoint y: 44, distance: 53.0
click at [396, 44] on div at bounding box center [400, 58] width 96 height 213
click at [377, 124] on div at bounding box center [400, 58] width 96 height 213
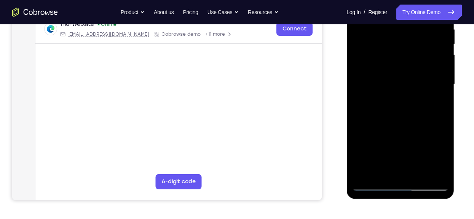
scroll to position [153, 0]
click at [373, 181] on div at bounding box center [400, 84] width 96 height 213
click at [373, 185] on div at bounding box center [400, 84] width 96 height 213
drag, startPoint x: 375, startPoint y: 131, endPoint x: 375, endPoint y: 75, distance: 55.9
click at [375, 75] on div at bounding box center [400, 84] width 96 height 213
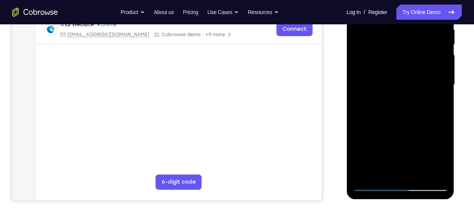
click at [356, 147] on div at bounding box center [400, 84] width 96 height 213
drag, startPoint x: 384, startPoint y: 82, endPoint x: 385, endPoint y: 112, distance: 30.1
click at [385, 112] on div at bounding box center [400, 84] width 96 height 213
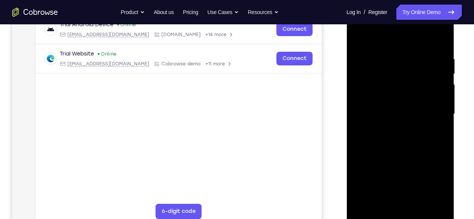
scroll to position [124, 0]
click at [376, 116] on div at bounding box center [400, 114] width 96 height 213
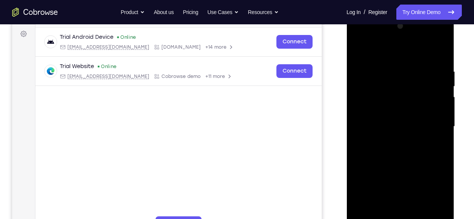
scroll to position [112, 0]
drag, startPoint x: 376, startPoint y: 128, endPoint x: 374, endPoint y: 157, distance: 28.6
click at [374, 157] on div at bounding box center [400, 126] width 96 height 213
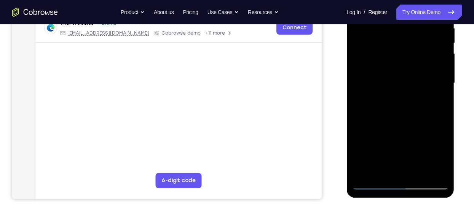
scroll to position [155, 0]
drag, startPoint x: 374, startPoint y: 113, endPoint x: 371, endPoint y: 105, distance: 8.9
click at [371, 105] on div at bounding box center [400, 82] width 96 height 213
click at [366, 123] on div at bounding box center [400, 82] width 96 height 213
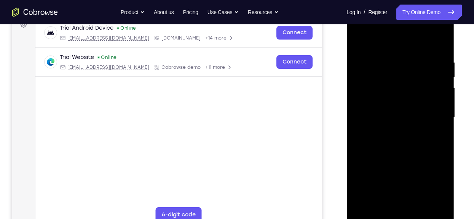
scroll to position [120, 0]
drag, startPoint x: 386, startPoint y: 115, endPoint x: 386, endPoint y: 45, distance: 70.4
click at [386, 45] on div at bounding box center [400, 117] width 96 height 213
drag, startPoint x: 387, startPoint y: 151, endPoint x: 401, endPoint y: 74, distance: 78.0
click at [401, 74] on div at bounding box center [400, 117] width 96 height 213
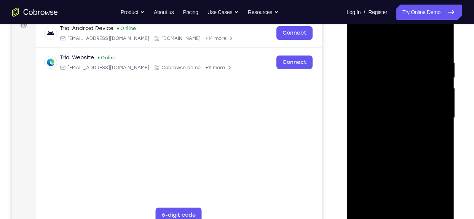
drag, startPoint x: 390, startPoint y: 131, endPoint x: 403, endPoint y: 68, distance: 64.9
click at [403, 68] on div at bounding box center [400, 117] width 96 height 213
drag, startPoint x: 395, startPoint y: 148, endPoint x: 391, endPoint y: 67, distance: 81.1
click at [391, 67] on div at bounding box center [400, 117] width 96 height 213
drag, startPoint x: 401, startPoint y: 120, endPoint x: 396, endPoint y: 81, distance: 38.8
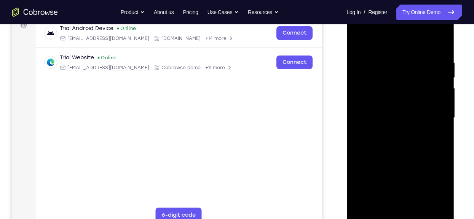
click at [396, 81] on div at bounding box center [400, 117] width 96 height 213
click at [408, 149] on div at bounding box center [400, 117] width 96 height 213
drag, startPoint x: 408, startPoint y: 149, endPoint x: 402, endPoint y: 45, distance: 104.5
click at [402, 45] on div at bounding box center [400, 117] width 96 height 213
drag, startPoint x: 389, startPoint y: 147, endPoint x: 396, endPoint y: 67, distance: 79.5
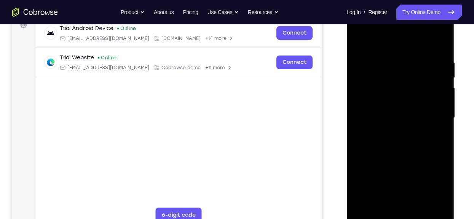
click at [396, 67] on div at bounding box center [400, 117] width 96 height 213
drag, startPoint x: 365, startPoint y: 190, endPoint x: 376, endPoint y: 44, distance: 146.2
click at [376, 44] on div at bounding box center [400, 117] width 96 height 213
drag, startPoint x: 375, startPoint y: 187, endPoint x: 392, endPoint y: 12, distance: 176.3
click at [392, 12] on div at bounding box center [400, 117] width 96 height 213
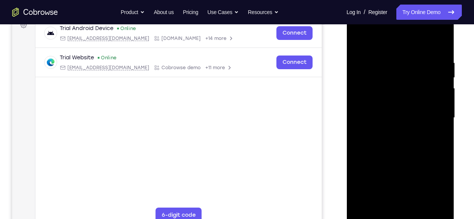
drag, startPoint x: 364, startPoint y: 188, endPoint x: 392, endPoint y: 49, distance: 141.8
click at [392, 49] on div at bounding box center [400, 117] width 96 height 213
click at [373, 214] on div at bounding box center [400, 117] width 96 height 213
click at [373, 217] on div at bounding box center [400, 117] width 96 height 213
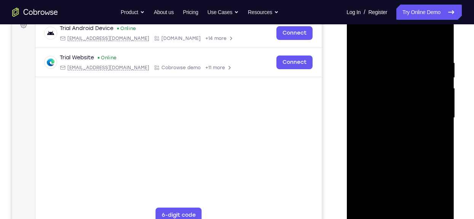
click at [373, 217] on div at bounding box center [400, 117] width 96 height 213
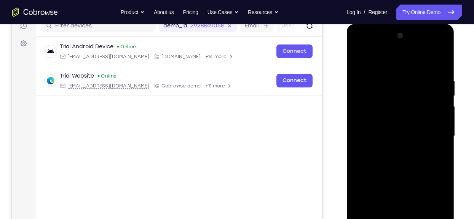
scroll to position [102, 0]
drag, startPoint x: 387, startPoint y: 151, endPoint x: 388, endPoint y: 178, distance: 27.4
click at [388, 178] on div at bounding box center [400, 136] width 96 height 213
click at [375, 110] on div at bounding box center [400, 136] width 96 height 213
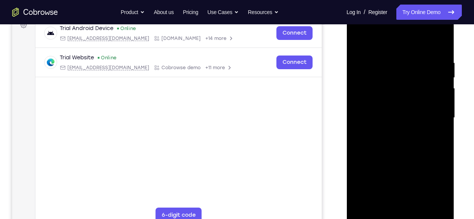
scroll to position [121, 0]
click at [369, 163] on div at bounding box center [400, 117] width 96 height 213
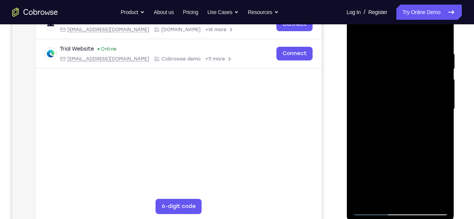
scroll to position [130, 0]
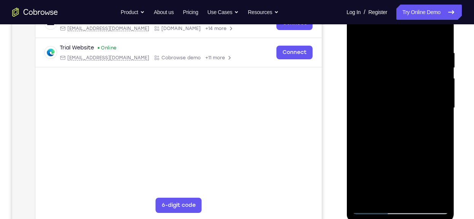
click at [443, 115] on div at bounding box center [400, 108] width 96 height 213
drag, startPoint x: 425, startPoint y: 148, endPoint x: 421, endPoint y: 95, distance: 53.0
click at [421, 95] on div at bounding box center [400, 108] width 96 height 213
click at [376, 149] on div at bounding box center [400, 108] width 96 height 213
drag, startPoint x: 396, startPoint y: 123, endPoint x: 392, endPoint y: 57, distance: 65.6
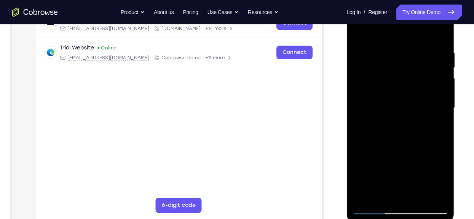
click at [392, 57] on div at bounding box center [400, 108] width 96 height 213
drag, startPoint x: 383, startPoint y: 149, endPoint x: 398, endPoint y: 61, distance: 89.8
click at [398, 61] on div at bounding box center [400, 108] width 96 height 213
drag, startPoint x: 379, startPoint y: 150, endPoint x: 395, endPoint y: 64, distance: 86.6
click at [395, 64] on div at bounding box center [400, 108] width 96 height 213
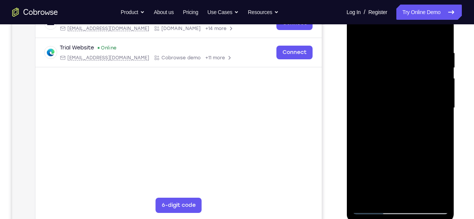
click at [372, 207] on div at bounding box center [400, 108] width 96 height 213
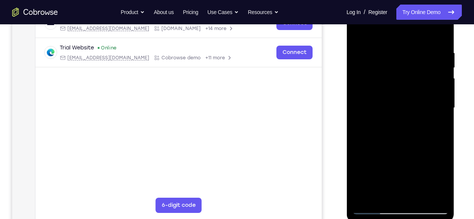
click at [396, 97] on div at bounding box center [400, 108] width 96 height 213
drag, startPoint x: 391, startPoint y: 155, endPoint x: 397, endPoint y: 91, distance: 65.0
click at [397, 91] on div at bounding box center [400, 108] width 96 height 213
drag, startPoint x: 392, startPoint y: 150, endPoint x: 405, endPoint y: 75, distance: 76.8
click at [405, 75] on div at bounding box center [400, 108] width 96 height 213
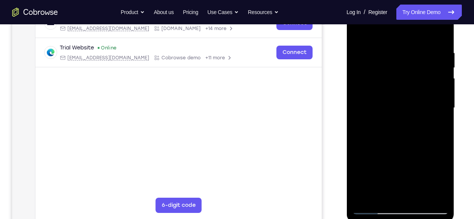
drag, startPoint x: 381, startPoint y: 142, endPoint x: 395, endPoint y: 81, distance: 62.2
click at [395, 81] on div at bounding box center [400, 108] width 96 height 213
drag, startPoint x: 399, startPoint y: 142, endPoint x: 404, endPoint y: 73, distance: 69.1
click at [404, 73] on div at bounding box center [400, 108] width 96 height 213
click at [380, 164] on div at bounding box center [400, 108] width 96 height 213
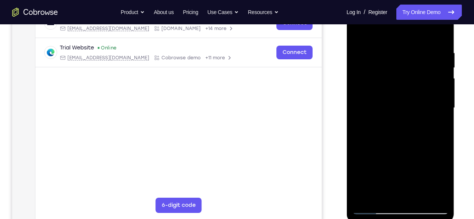
click at [381, 102] on div at bounding box center [400, 108] width 96 height 213
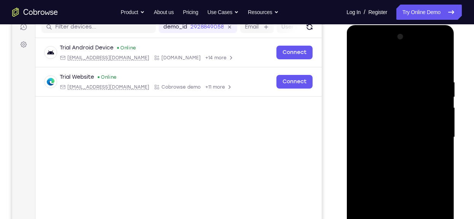
scroll to position [101, 0]
drag, startPoint x: 398, startPoint y: 99, endPoint x: 392, endPoint y: 225, distance: 126.1
click at [392, 219] on div at bounding box center [400, 136] width 96 height 213
drag, startPoint x: 419, startPoint y: 131, endPoint x: 416, endPoint y: 205, distance: 73.5
click at [416, 205] on div at bounding box center [400, 136] width 96 height 213
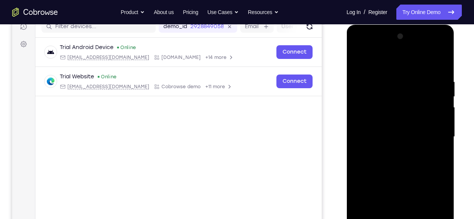
drag, startPoint x: 413, startPoint y: 96, endPoint x: 409, endPoint y: 138, distance: 42.8
click at [409, 138] on div at bounding box center [400, 136] width 96 height 213
click at [417, 101] on div at bounding box center [400, 136] width 96 height 213
click at [388, 123] on div at bounding box center [400, 136] width 96 height 213
click at [391, 118] on div at bounding box center [400, 136] width 96 height 213
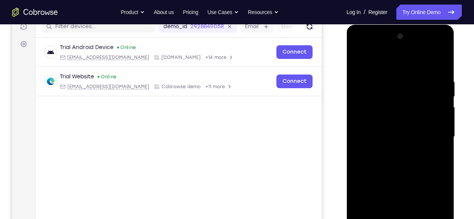
drag, startPoint x: 390, startPoint y: 163, endPoint x: 387, endPoint y: 237, distance: 73.9
click at [387, 219] on div at bounding box center [400, 136] width 96 height 213
drag, startPoint x: 395, startPoint y: 167, endPoint x: 398, endPoint y: 80, distance: 86.8
click at [398, 80] on div at bounding box center [400, 136] width 96 height 213
drag, startPoint x: 387, startPoint y: 151, endPoint x: 394, endPoint y: 98, distance: 53.3
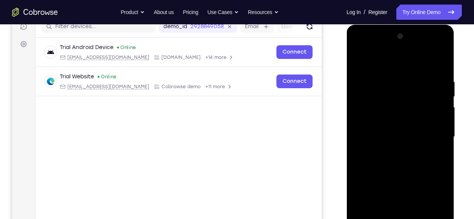
click at [394, 98] on div at bounding box center [400, 136] width 96 height 213
drag, startPoint x: 394, startPoint y: 98, endPoint x: 382, endPoint y: 215, distance: 118.2
click at [382, 215] on div at bounding box center [400, 136] width 96 height 213
drag, startPoint x: 392, startPoint y: 139, endPoint x: 415, endPoint y: 12, distance: 128.7
click at [415, 25] on html "Online web based iOS Simulators and Android Emulators. Run iPhone, iPad, Mobile…" at bounding box center [400, 139] width 108 height 228
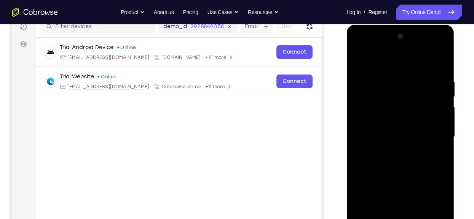
drag, startPoint x: 379, startPoint y: 175, endPoint x: 398, endPoint y: 40, distance: 136.1
click at [398, 40] on div at bounding box center [400, 136] width 96 height 213
click at [357, 61] on div at bounding box center [400, 136] width 96 height 213
click at [365, 171] on div at bounding box center [400, 136] width 96 height 213
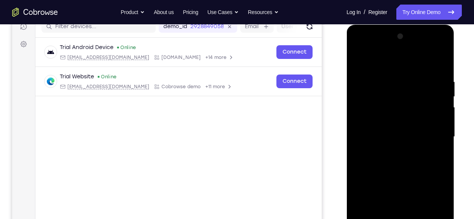
click at [438, 115] on div at bounding box center [400, 136] width 96 height 213
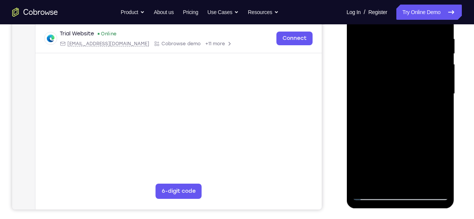
scroll to position [139, 0]
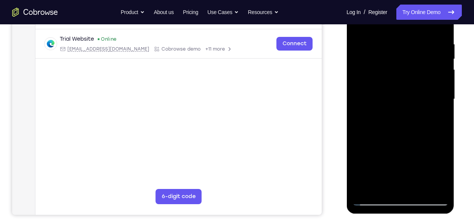
click at [441, 80] on div at bounding box center [400, 99] width 96 height 213
click at [358, 78] on div at bounding box center [400, 99] width 96 height 213
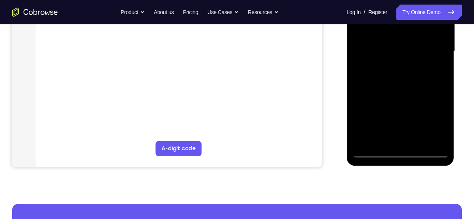
scroll to position [187, 0]
drag, startPoint x: 394, startPoint y: 116, endPoint x: 406, endPoint y: 46, distance: 71.4
click at [406, 46] on div at bounding box center [400, 50] width 96 height 213
click at [366, 140] on div at bounding box center [400, 50] width 96 height 213
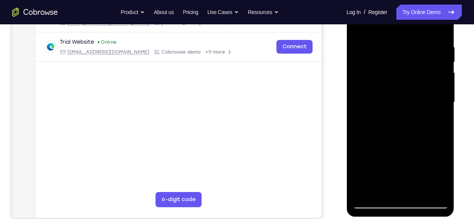
scroll to position [135, 0]
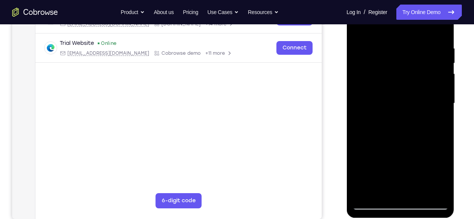
drag, startPoint x: 396, startPoint y: 140, endPoint x: 407, endPoint y: 15, distance: 125.7
click at [407, 15] on div at bounding box center [400, 103] width 96 height 213
drag, startPoint x: 403, startPoint y: 97, endPoint x: 397, endPoint y: 167, distance: 70.7
click at [397, 167] on div at bounding box center [400, 103] width 96 height 213
click at [394, 46] on div at bounding box center [400, 103] width 96 height 213
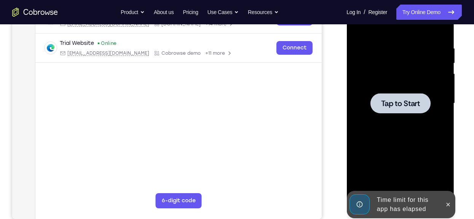
click at [445, 63] on div at bounding box center [400, 103] width 96 height 213
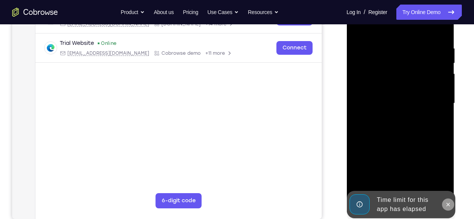
click at [451, 204] on button at bounding box center [447, 205] width 12 height 12
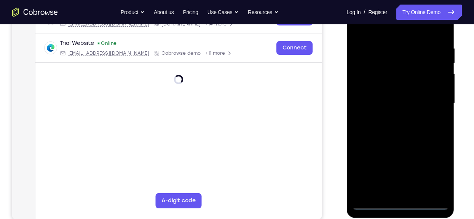
click at [405, 200] on div at bounding box center [400, 103] width 96 height 213
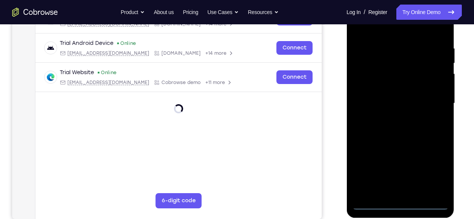
click at [403, 205] on div at bounding box center [400, 103] width 96 height 213
click at [433, 163] on div at bounding box center [400, 103] width 96 height 213
click at [433, 166] on div at bounding box center [400, 103] width 96 height 213
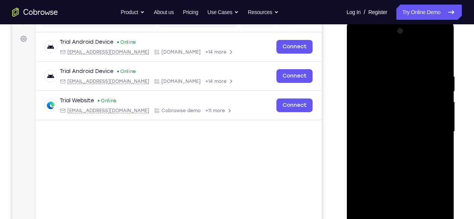
scroll to position [105, 0]
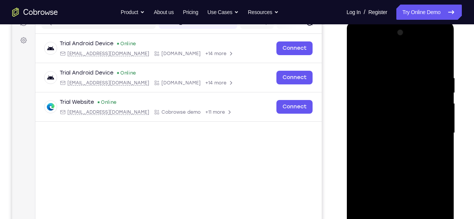
click at [435, 61] on div at bounding box center [400, 133] width 96 height 213
click at [379, 59] on div at bounding box center [400, 133] width 96 height 213
click at [386, 57] on div at bounding box center [400, 133] width 96 height 213
click at [431, 131] on div at bounding box center [400, 133] width 96 height 213
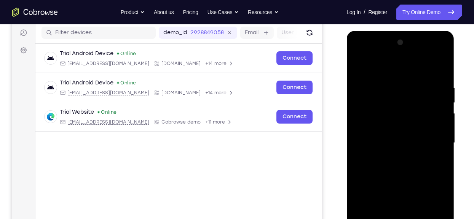
scroll to position [93, 0]
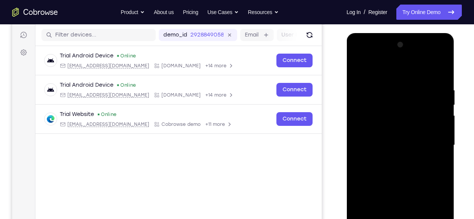
click at [412, 59] on div at bounding box center [400, 145] width 96 height 213
click at [373, 115] on div at bounding box center [400, 145] width 96 height 213
click at [406, 175] on div at bounding box center [400, 145] width 96 height 213
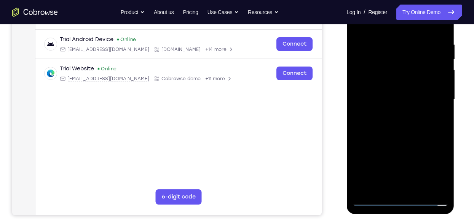
scroll to position [140, 0]
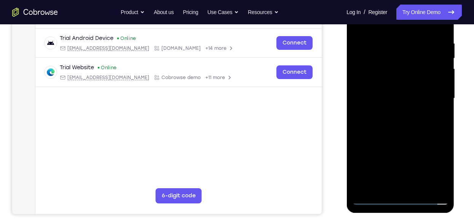
click at [433, 184] on div at bounding box center [400, 98] width 96 height 213
click at [397, 121] on div at bounding box center [400, 98] width 96 height 213
click at [394, 96] on div at bounding box center [400, 98] width 96 height 213
click at [441, 182] on div at bounding box center [400, 98] width 96 height 213
click at [439, 183] on div at bounding box center [400, 98] width 96 height 213
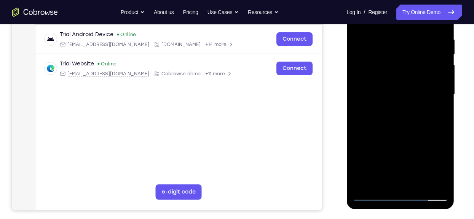
scroll to position [144, 0]
click at [377, 172] on div at bounding box center [400, 94] width 96 height 213
click at [406, 129] on div at bounding box center [400, 94] width 96 height 213
click at [374, 139] on div at bounding box center [400, 94] width 96 height 213
click at [397, 154] on div at bounding box center [400, 94] width 96 height 213
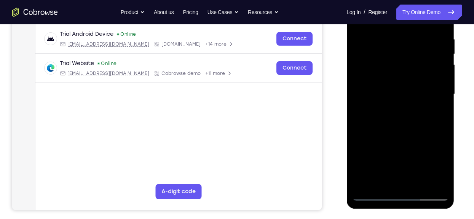
click at [397, 154] on div at bounding box center [400, 94] width 96 height 213
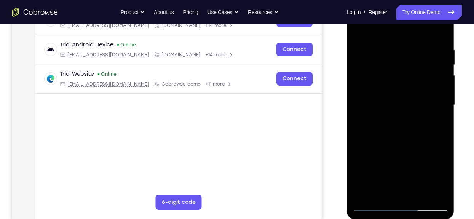
click at [386, 110] on div at bounding box center [400, 104] width 96 height 213
click at [374, 202] on div at bounding box center [400, 104] width 96 height 213
click at [406, 93] on div at bounding box center [400, 104] width 96 height 213
click at [441, 188] on div at bounding box center [400, 104] width 96 height 213
click at [438, 189] on div at bounding box center [400, 104] width 96 height 213
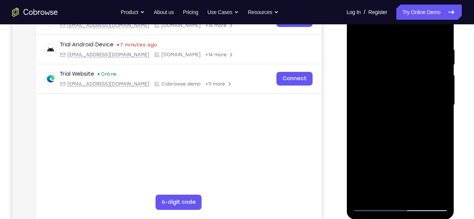
click at [400, 205] on div at bounding box center [400, 104] width 96 height 213
click at [435, 166] on div at bounding box center [400, 104] width 96 height 213
click at [436, 176] on div at bounding box center [400, 104] width 96 height 213
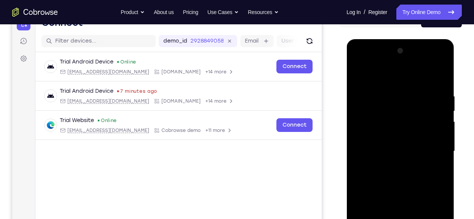
click at [386, 62] on div at bounding box center [400, 151] width 96 height 213
click at [366, 94] on div at bounding box center [400, 151] width 96 height 213
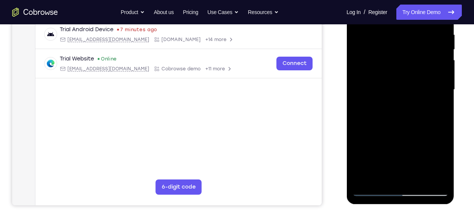
scroll to position [149, 0]
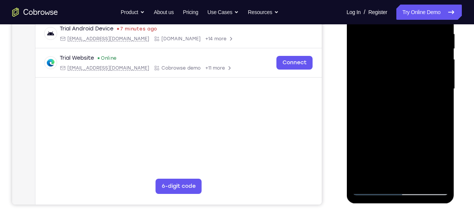
click at [408, 178] on div at bounding box center [400, 88] width 96 height 213
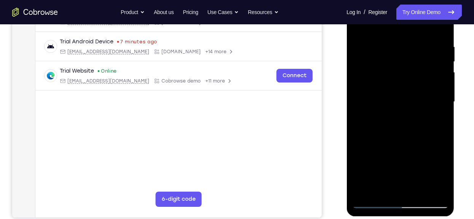
scroll to position [133, 0]
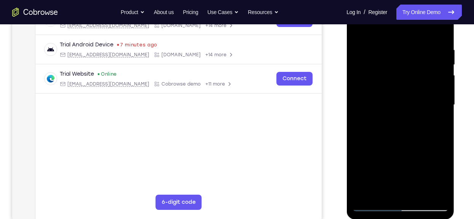
click at [393, 88] on div at bounding box center [400, 104] width 96 height 213
click at [392, 94] on div at bounding box center [400, 104] width 96 height 213
click at [391, 101] on div at bounding box center [400, 104] width 96 height 213
click at [373, 99] on div at bounding box center [400, 104] width 96 height 213
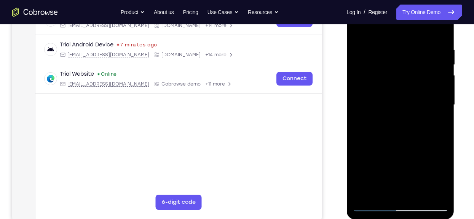
drag, startPoint x: 365, startPoint y: 96, endPoint x: 362, endPoint y: 44, distance: 51.4
click at [362, 44] on div at bounding box center [400, 104] width 96 height 213
click at [383, 80] on div at bounding box center [400, 104] width 96 height 213
click at [398, 77] on div at bounding box center [400, 104] width 96 height 213
drag, startPoint x: 403, startPoint y: 121, endPoint x: 402, endPoint y: 82, distance: 38.8
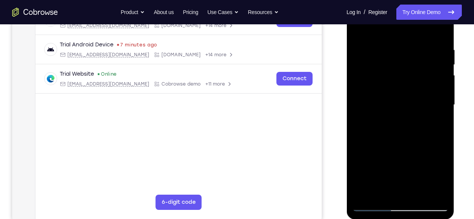
click at [402, 82] on div at bounding box center [400, 104] width 96 height 213
drag, startPoint x: 417, startPoint y: 137, endPoint x: 413, endPoint y: 57, distance: 80.1
click at [413, 57] on div at bounding box center [400, 104] width 96 height 213
drag, startPoint x: 413, startPoint y: 119, endPoint x: 418, endPoint y: 63, distance: 56.2
click at [418, 63] on div at bounding box center [400, 104] width 96 height 213
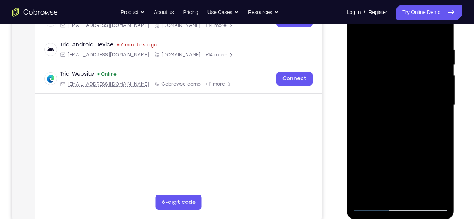
drag, startPoint x: 400, startPoint y: 149, endPoint x: 410, endPoint y: 45, distance: 104.7
click at [410, 45] on div at bounding box center [400, 104] width 96 height 213
drag, startPoint x: 407, startPoint y: 119, endPoint x: 415, endPoint y: 32, distance: 87.1
click at [415, 32] on div at bounding box center [400, 104] width 96 height 213
drag, startPoint x: 400, startPoint y: 113, endPoint x: 420, endPoint y: 24, distance: 91.1
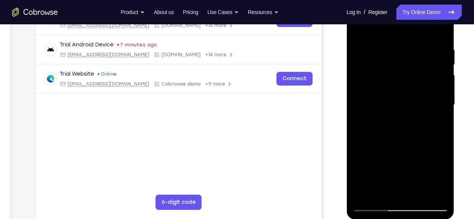
click at [420, 24] on div at bounding box center [400, 104] width 96 height 213
drag, startPoint x: 413, startPoint y: 137, endPoint x: 432, endPoint y: 36, distance: 103.2
click at [432, 36] on div at bounding box center [400, 104] width 96 height 213
drag, startPoint x: 418, startPoint y: 138, endPoint x: 431, endPoint y: 40, distance: 99.4
click at [431, 40] on div at bounding box center [400, 104] width 96 height 213
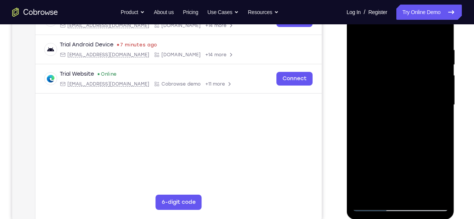
drag, startPoint x: 428, startPoint y: 73, endPoint x: 429, endPoint y: 113, distance: 40.7
click at [429, 113] on div at bounding box center [400, 104] width 96 height 213
click at [441, 81] on div at bounding box center [400, 104] width 96 height 213
drag, startPoint x: 412, startPoint y: 85, endPoint x: 416, endPoint y: 119, distance: 34.2
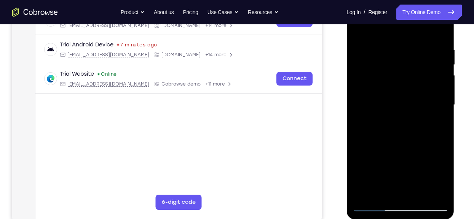
click at [416, 119] on div at bounding box center [400, 104] width 96 height 213
click at [442, 123] on div at bounding box center [400, 104] width 96 height 213
drag, startPoint x: 418, startPoint y: 139, endPoint x: 411, endPoint y: 56, distance: 83.3
click at [411, 56] on div at bounding box center [400, 104] width 96 height 213
drag, startPoint x: 408, startPoint y: 140, endPoint x: 408, endPoint y: 58, distance: 81.8
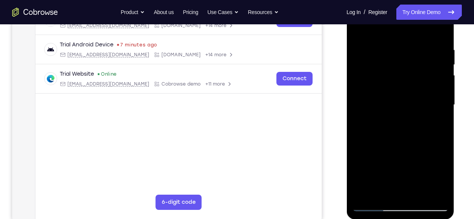
click at [408, 58] on div at bounding box center [400, 104] width 96 height 213
drag, startPoint x: 409, startPoint y: 146, endPoint x: 408, endPoint y: 32, distance: 113.4
click at [408, 32] on div at bounding box center [400, 104] width 96 height 213
drag, startPoint x: 408, startPoint y: 143, endPoint x: 412, endPoint y: 47, distance: 96.7
click at [412, 47] on div at bounding box center [400, 104] width 96 height 213
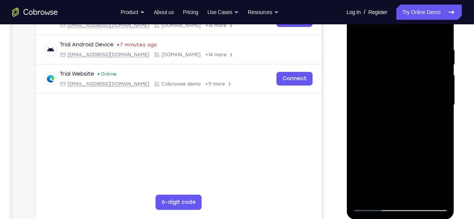
drag, startPoint x: 400, startPoint y: 136, endPoint x: 413, endPoint y: -31, distance: 167.6
click at [413, 0] on html "Online web based iOS Simulators and Android Emulators. Run iPhone, iPad, Mobile…" at bounding box center [400, 107] width 108 height 228
drag, startPoint x: 391, startPoint y: 108, endPoint x: 391, endPoint y: 67, distance: 41.5
click at [391, 67] on div at bounding box center [400, 104] width 96 height 213
drag, startPoint x: 402, startPoint y: 154, endPoint x: 410, endPoint y: 63, distance: 91.3
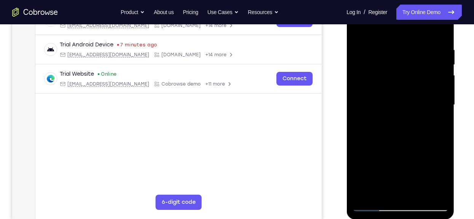
click at [410, 63] on div at bounding box center [400, 104] width 96 height 213
drag, startPoint x: 416, startPoint y: 162, endPoint x: 419, endPoint y: 33, distance: 128.3
click at [419, 33] on div at bounding box center [400, 104] width 96 height 213
click at [421, 197] on div at bounding box center [400, 104] width 96 height 213
click at [392, 141] on div at bounding box center [400, 104] width 96 height 213
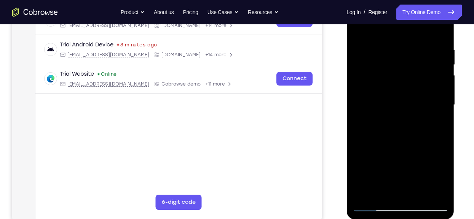
click at [435, 86] on div at bounding box center [400, 104] width 96 height 213
click at [431, 116] on div at bounding box center [400, 104] width 96 height 213
click at [434, 88] on div at bounding box center [400, 104] width 96 height 213
click at [365, 27] on div at bounding box center [400, 104] width 96 height 213
click at [403, 99] on div at bounding box center [400, 104] width 96 height 213
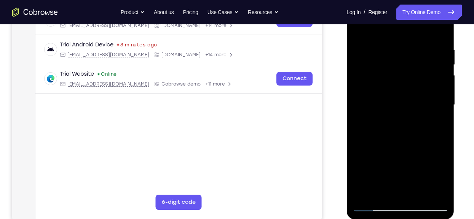
click at [372, 207] on div at bounding box center [400, 104] width 96 height 213
click at [362, 32] on div at bounding box center [400, 104] width 96 height 213
click at [384, 196] on div at bounding box center [400, 104] width 96 height 213
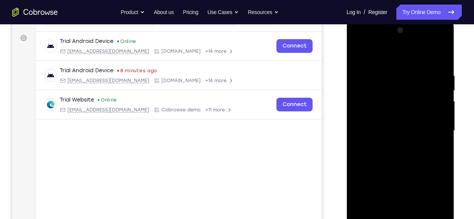
scroll to position [107, 0]
click at [389, 51] on div at bounding box center [400, 131] width 96 height 213
click at [386, 59] on div at bounding box center [400, 131] width 96 height 213
click at [361, 162] on div at bounding box center [400, 131] width 96 height 213
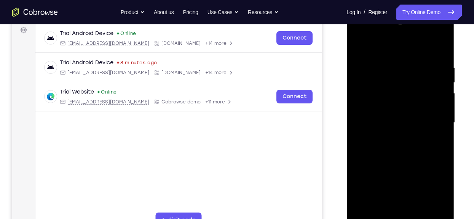
scroll to position [106, 0]
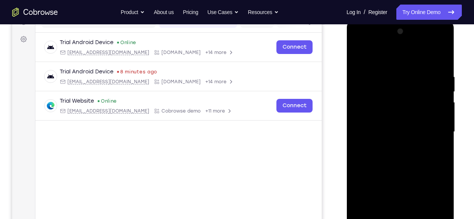
click at [361, 162] on div at bounding box center [400, 131] width 96 height 213
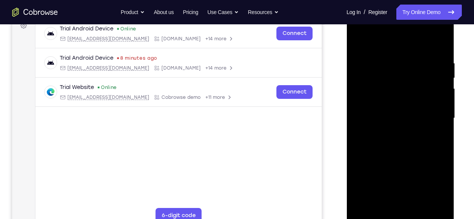
scroll to position [121, 0]
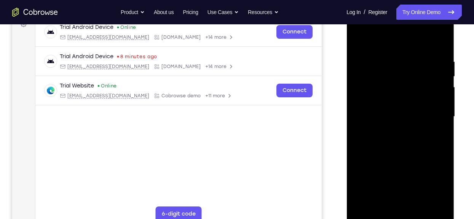
drag, startPoint x: 388, startPoint y: 141, endPoint x: 395, endPoint y: 84, distance: 57.9
click at [395, 84] on div at bounding box center [400, 116] width 96 height 213
click at [373, 217] on div at bounding box center [400, 116] width 96 height 213
drag, startPoint x: 381, startPoint y: 71, endPoint x: 372, endPoint y: 107, distance: 36.9
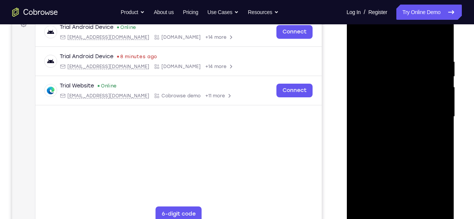
click at [372, 107] on div at bounding box center [400, 116] width 96 height 213
click at [380, 75] on div at bounding box center [400, 116] width 96 height 213
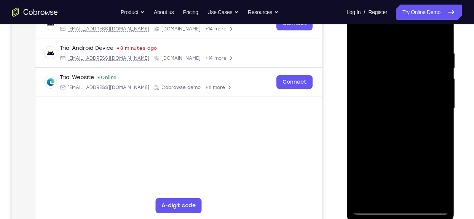
scroll to position [131, 0]
click at [393, 123] on div at bounding box center [400, 107] width 96 height 213
drag, startPoint x: 403, startPoint y: 135, endPoint x: 411, endPoint y: 85, distance: 50.8
click at [411, 85] on div at bounding box center [400, 107] width 96 height 213
click at [415, 79] on div at bounding box center [400, 107] width 96 height 213
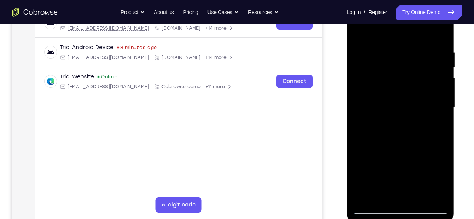
click at [435, 100] on div at bounding box center [400, 107] width 96 height 213
click at [361, 100] on div at bounding box center [400, 107] width 96 height 213
click at [361, 53] on div at bounding box center [400, 107] width 96 height 213
click at [361, 57] on div at bounding box center [400, 107] width 96 height 213
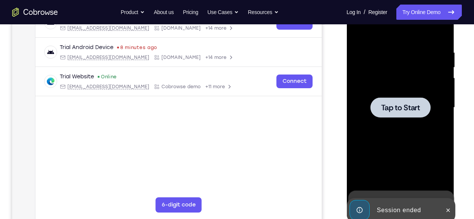
click at [388, 100] on div at bounding box center [400, 107] width 60 height 20
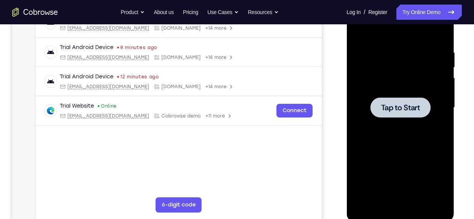
click at [415, 108] on span "Tap to Start" at bounding box center [400, 108] width 39 height 8
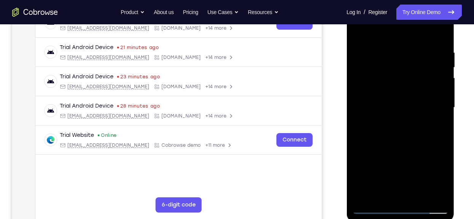
click at [404, 206] on div at bounding box center [400, 107] width 96 height 213
click at [407, 196] on div at bounding box center [400, 107] width 96 height 213
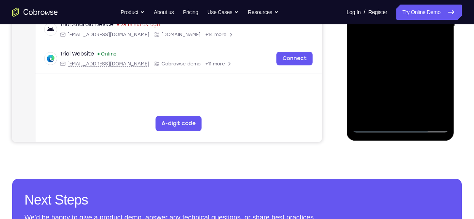
scroll to position [218, 0]
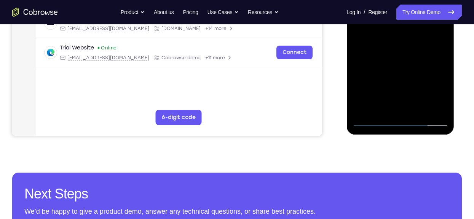
click at [403, 116] on div at bounding box center [400, 20] width 96 height 213
click at [400, 121] on div at bounding box center [400, 20] width 96 height 213
click at [435, 89] on div at bounding box center [400, 20] width 96 height 213
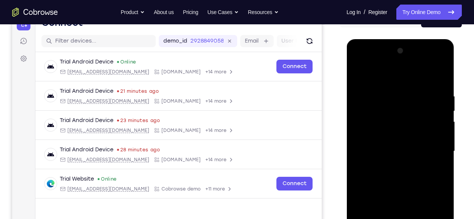
scroll to position [85, 0]
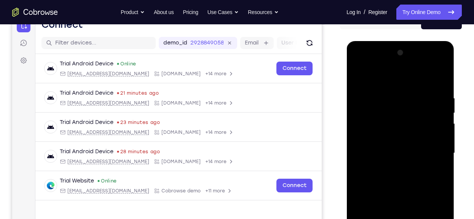
click at [418, 77] on div at bounding box center [400, 153] width 96 height 213
click at [434, 151] on div at bounding box center [400, 153] width 96 height 213
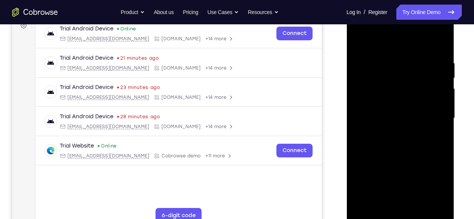
scroll to position [121, 0]
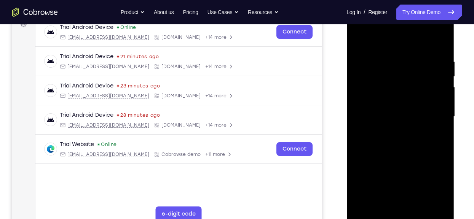
click at [391, 132] on div at bounding box center [400, 116] width 96 height 213
click at [384, 107] on div at bounding box center [400, 116] width 96 height 213
click at [386, 100] on div at bounding box center [400, 116] width 96 height 213
click at [387, 86] on div at bounding box center [400, 116] width 96 height 213
click at [406, 119] on div at bounding box center [400, 116] width 96 height 213
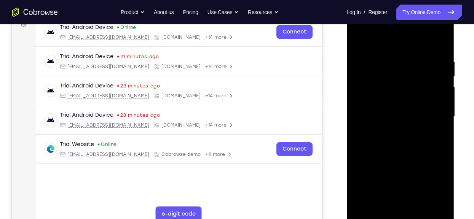
click at [397, 141] on div at bounding box center [400, 116] width 96 height 213
click at [439, 128] on div at bounding box center [400, 116] width 96 height 213
click at [394, 151] on div at bounding box center [400, 116] width 96 height 213
click at [382, 207] on div at bounding box center [400, 116] width 96 height 213
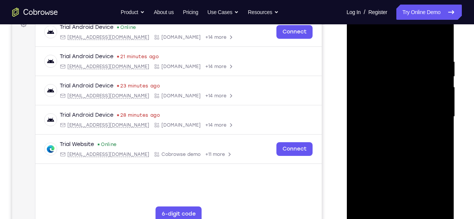
click at [387, 42] on div at bounding box center [400, 116] width 96 height 213
click at [381, 74] on div at bounding box center [400, 116] width 96 height 213
click at [362, 99] on div at bounding box center [400, 116] width 96 height 213
click at [444, 103] on div at bounding box center [400, 116] width 96 height 213
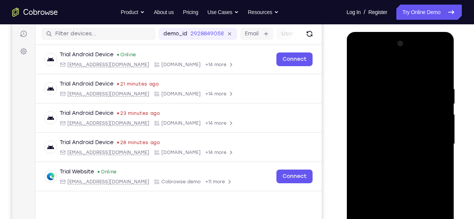
scroll to position [93, 0]
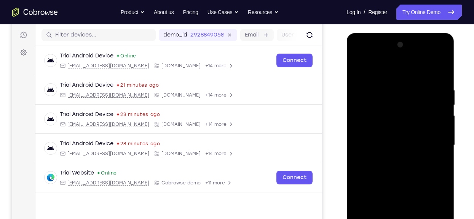
click at [441, 108] on div at bounding box center [400, 145] width 96 height 213
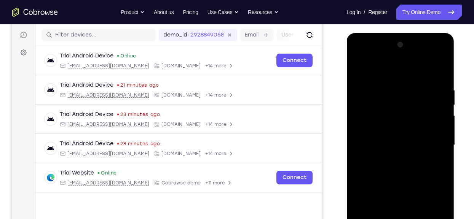
click at [421, 91] on div at bounding box center [400, 145] width 96 height 213
click at [361, 109] on div at bounding box center [400, 145] width 96 height 213
click at [432, 108] on div at bounding box center [400, 145] width 96 height 213
click at [441, 46] on div at bounding box center [400, 145] width 96 height 213
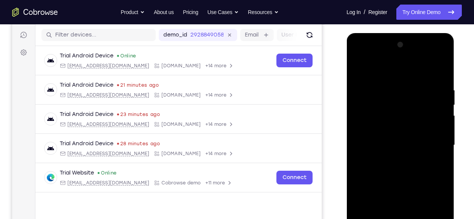
click at [398, 145] on div at bounding box center [400, 145] width 96 height 213
drag, startPoint x: 398, startPoint y: 145, endPoint x: 380, endPoint y: 74, distance: 73.4
click at [380, 74] on div at bounding box center [400, 145] width 96 height 213
drag, startPoint x: 389, startPoint y: 120, endPoint x: 382, endPoint y: 162, distance: 42.0
click at [382, 162] on div at bounding box center [400, 145] width 96 height 213
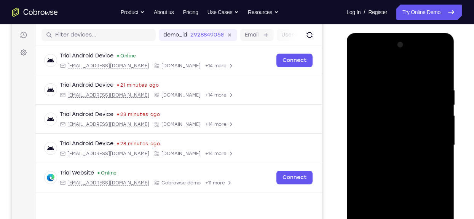
drag, startPoint x: 382, startPoint y: 162, endPoint x: 383, endPoint y: 65, distance: 96.7
click at [383, 65] on div at bounding box center [400, 145] width 96 height 213
drag, startPoint x: 393, startPoint y: 177, endPoint x: 379, endPoint y: 77, distance: 100.7
click at [379, 77] on div at bounding box center [400, 145] width 96 height 213
click at [389, 182] on div at bounding box center [400, 145] width 96 height 213
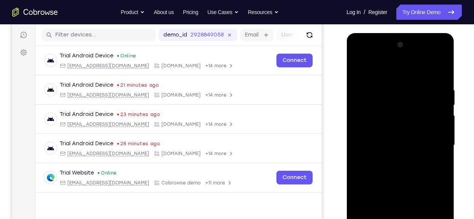
drag, startPoint x: 389, startPoint y: 182, endPoint x: 390, endPoint y: 79, distance: 102.8
click at [390, 79] on div at bounding box center [400, 145] width 96 height 213
drag, startPoint x: 393, startPoint y: 173, endPoint x: 382, endPoint y: 94, distance: 79.1
click at [382, 94] on div at bounding box center [400, 145] width 96 height 213
drag, startPoint x: 383, startPoint y: 165, endPoint x: 380, endPoint y: 95, distance: 70.1
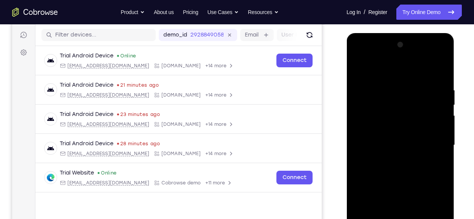
click at [380, 95] on div at bounding box center [400, 145] width 96 height 213
click at [378, 123] on div at bounding box center [400, 145] width 96 height 213
drag, startPoint x: 378, startPoint y: 123, endPoint x: 365, endPoint y: 175, distance: 53.5
click at [365, 175] on div at bounding box center [400, 145] width 96 height 213
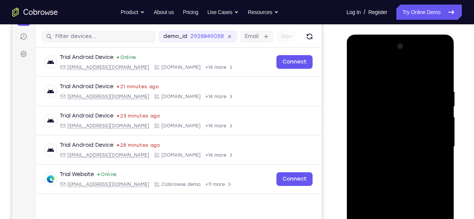
click at [360, 72] on div at bounding box center [400, 146] width 96 height 213
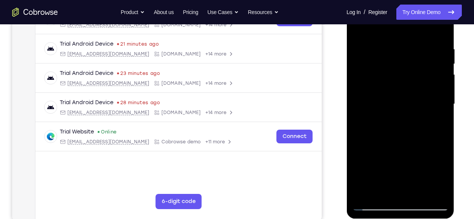
scroll to position [134, 0]
click at [379, 118] on div at bounding box center [400, 103] width 96 height 213
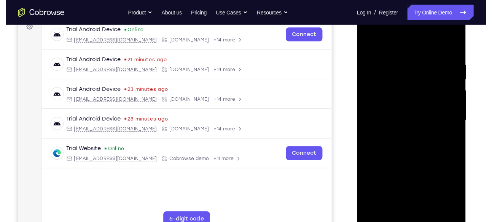
scroll to position [117, 0]
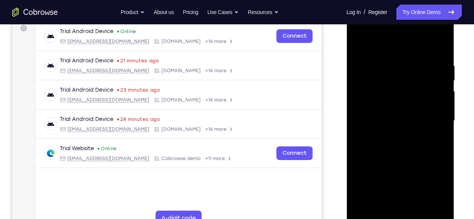
click at [360, 43] on div at bounding box center [400, 120] width 96 height 213
click at [358, 44] on div at bounding box center [400, 120] width 96 height 213
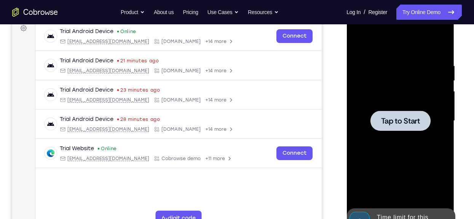
click at [356, 79] on div at bounding box center [400, 120] width 96 height 213
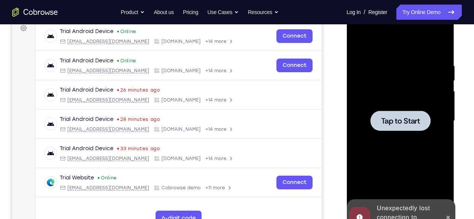
click at [397, 131] on div at bounding box center [400, 120] width 96 height 213
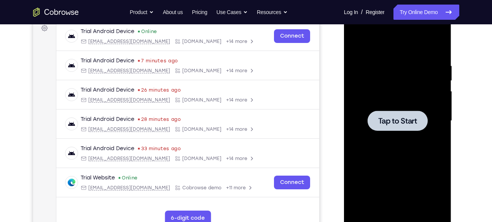
click at [408, 123] on span "Tap to Start" at bounding box center [397, 121] width 39 height 8
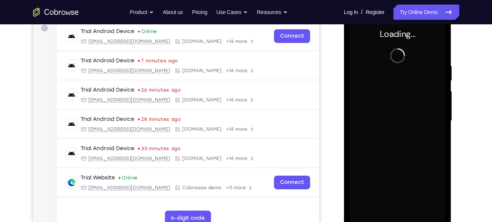
scroll to position [122, 0]
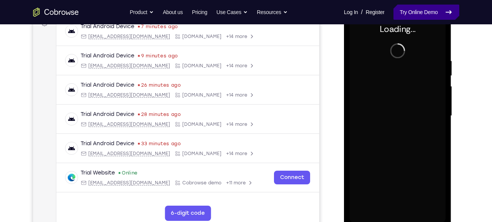
click at [412, 14] on link "Try Online Demo" at bounding box center [426, 12] width 65 height 15
